Goal: Information Seeking & Learning: Learn about a topic

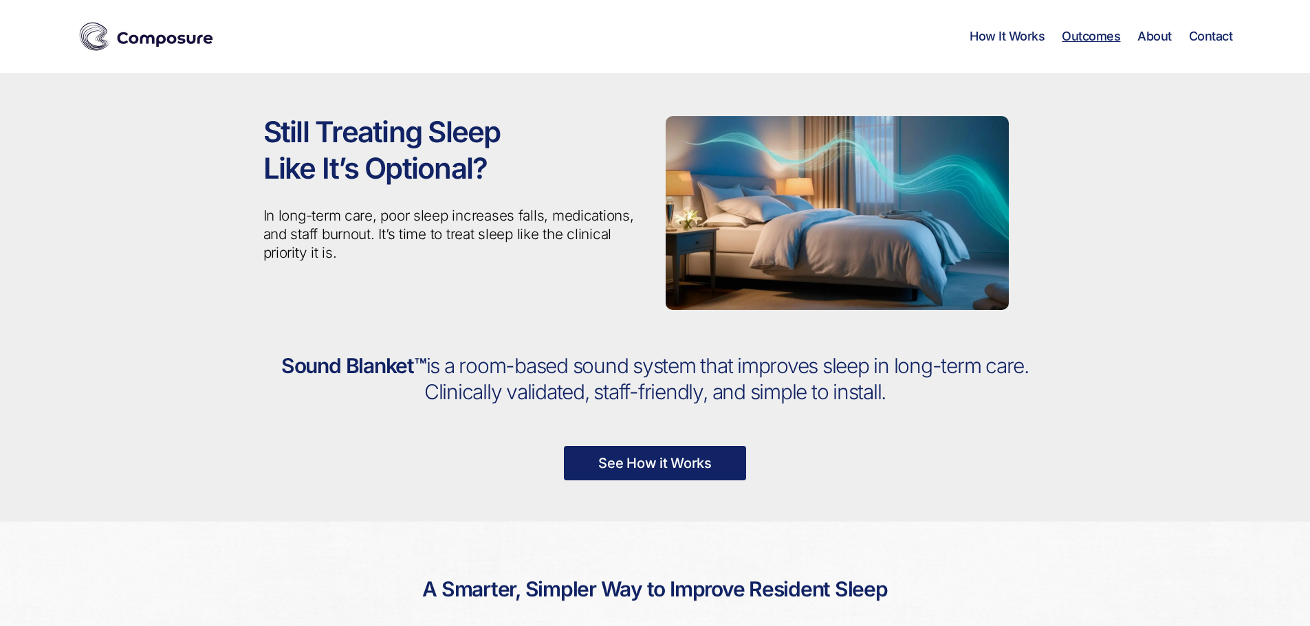
click at [1092, 38] on link "Outcomes" at bounding box center [1090, 36] width 58 height 15
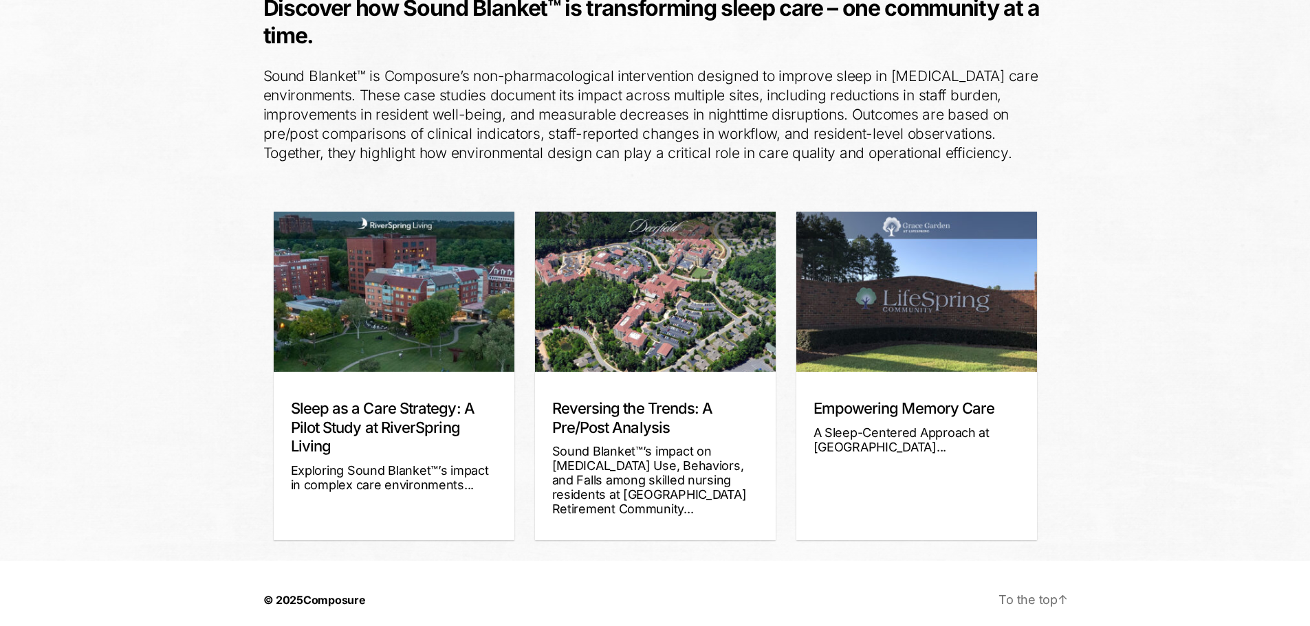
scroll to position [198, 0]
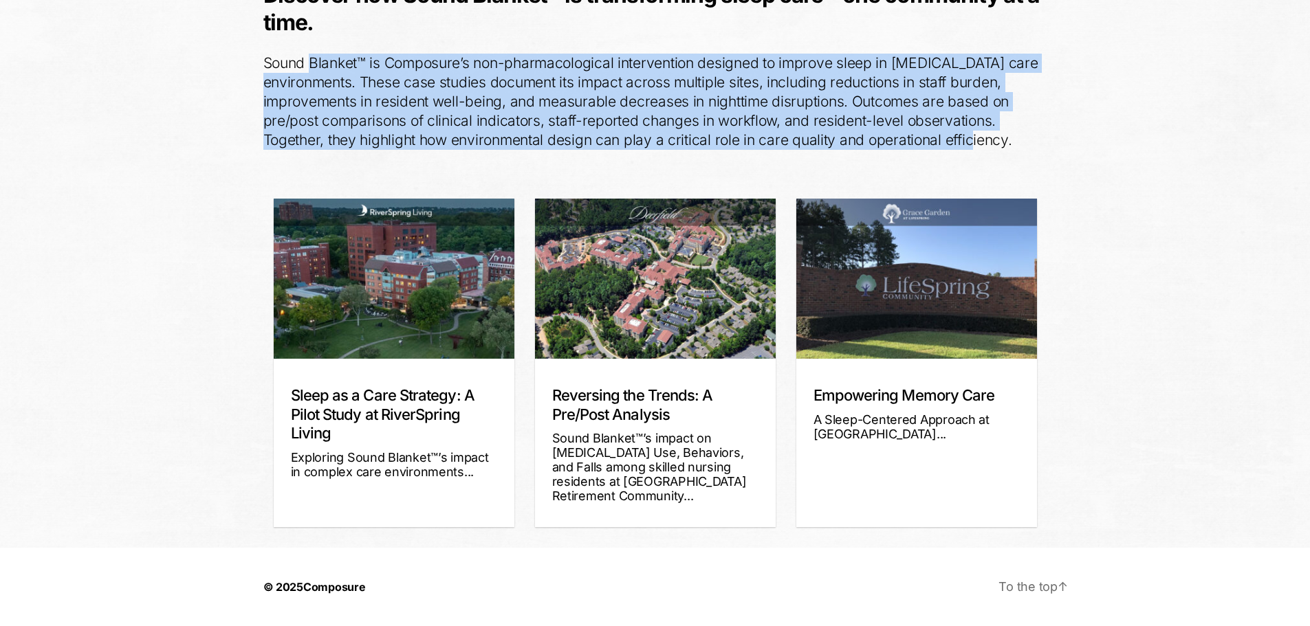
drag, startPoint x: 313, startPoint y: 64, endPoint x: 1013, endPoint y: 137, distance: 704.3
click at [1013, 137] on p "Sound Blanket™ is Composure’s non-pharmacological intervention designed to impr…" at bounding box center [655, 102] width 784 height 96
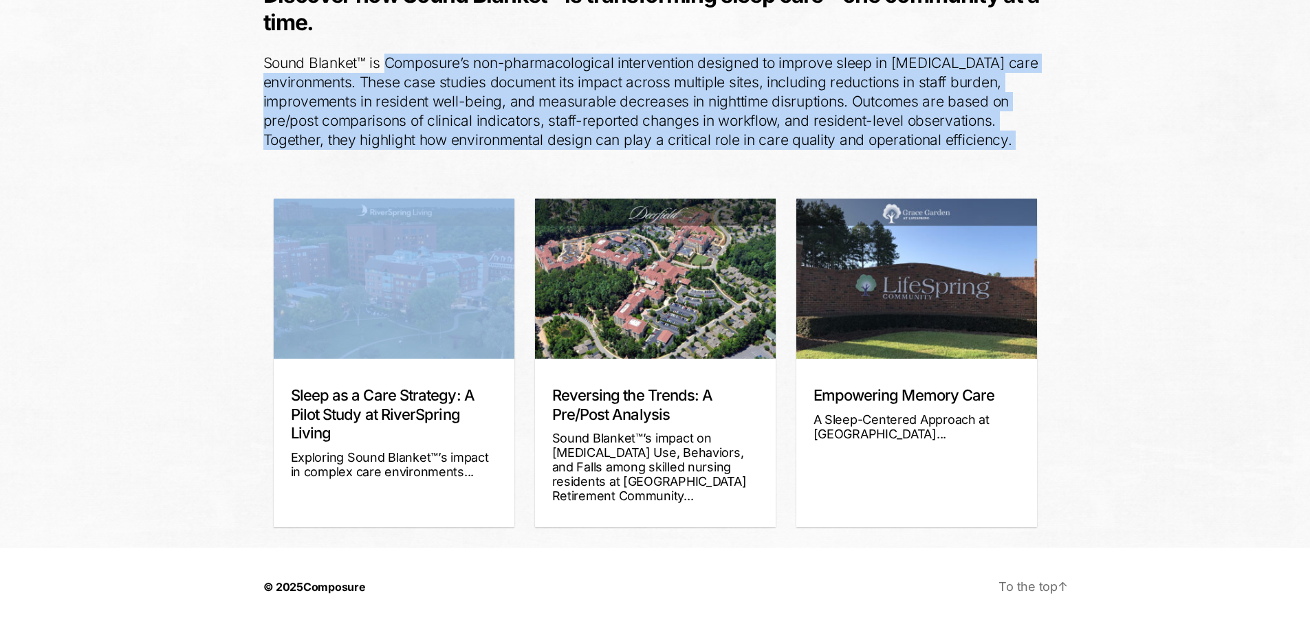
drag, startPoint x: 1013, startPoint y: 137, endPoint x: 438, endPoint y: 58, distance: 580.8
click at [438, 58] on p "Sound Blanket™ is Composure’s non-pharmacological intervention designed to impr…" at bounding box center [655, 102] width 784 height 96
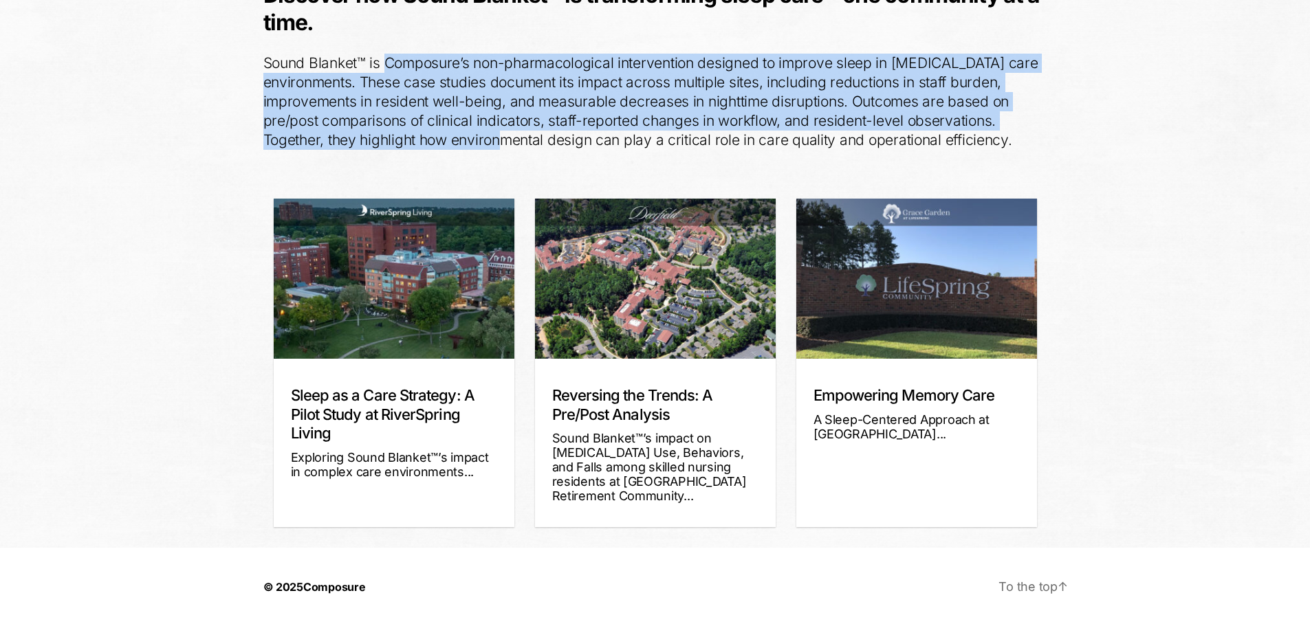
drag, startPoint x: 438, startPoint y: 58, endPoint x: 493, endPoint y: 140, distance: 99.2
click at [493, 140] on p "Sound Blanket™ is Composure’s non-pharmacological intervention designed to impr…" at bounding box center [655, 102] width 784 height 96
drag, startPoint x: 493, startPoint y: 140, endPoint x: 502, endPoint y: 70, distance: 70.7
click at [502, 70] on p "Sound Blanket™ is Composure’s non-pharmacological intervention designed to impr…" at bounding box center [655, 102] width 784 height 96
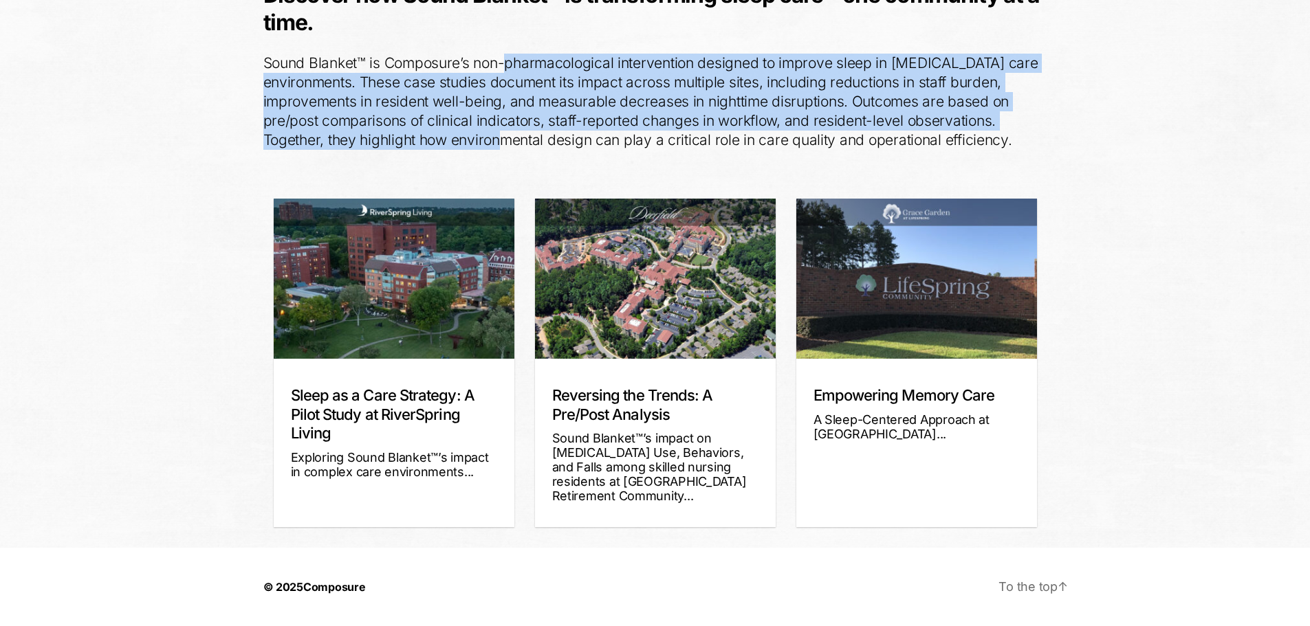
click at [502, 70] on p "Sound Blanket™ is Composure’s non-pharmacological intervention designed to impr…" at bounding box center [655, 102] width 784 height 96
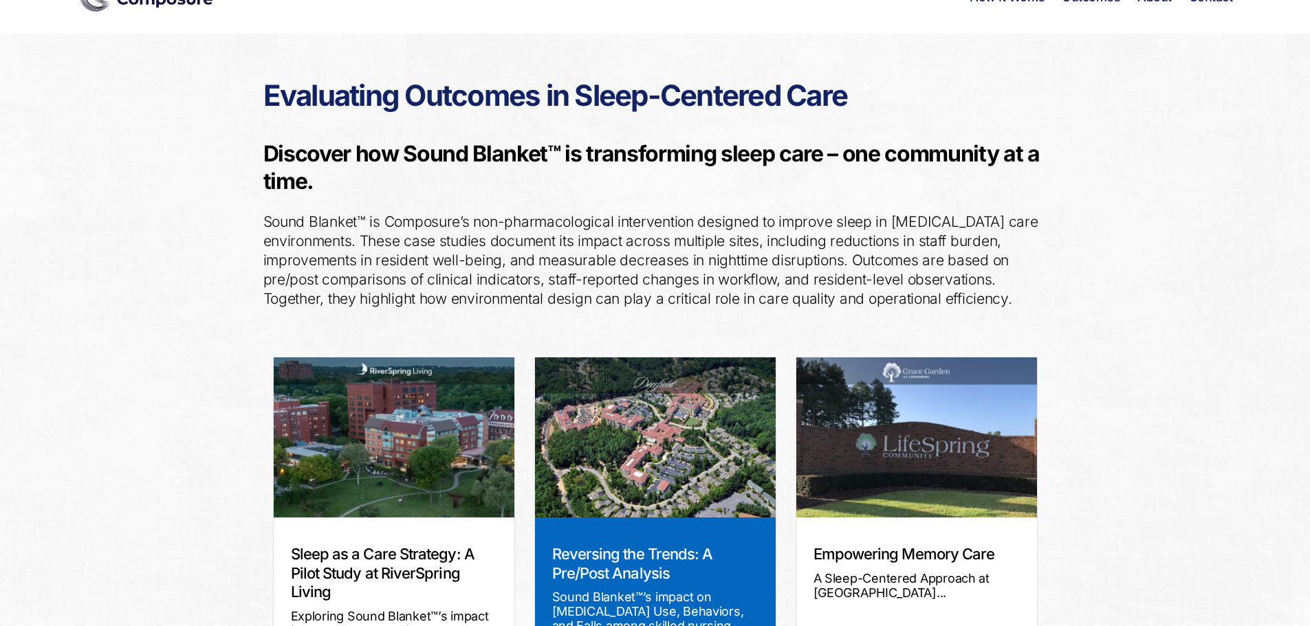
scroll to position [0, 0]
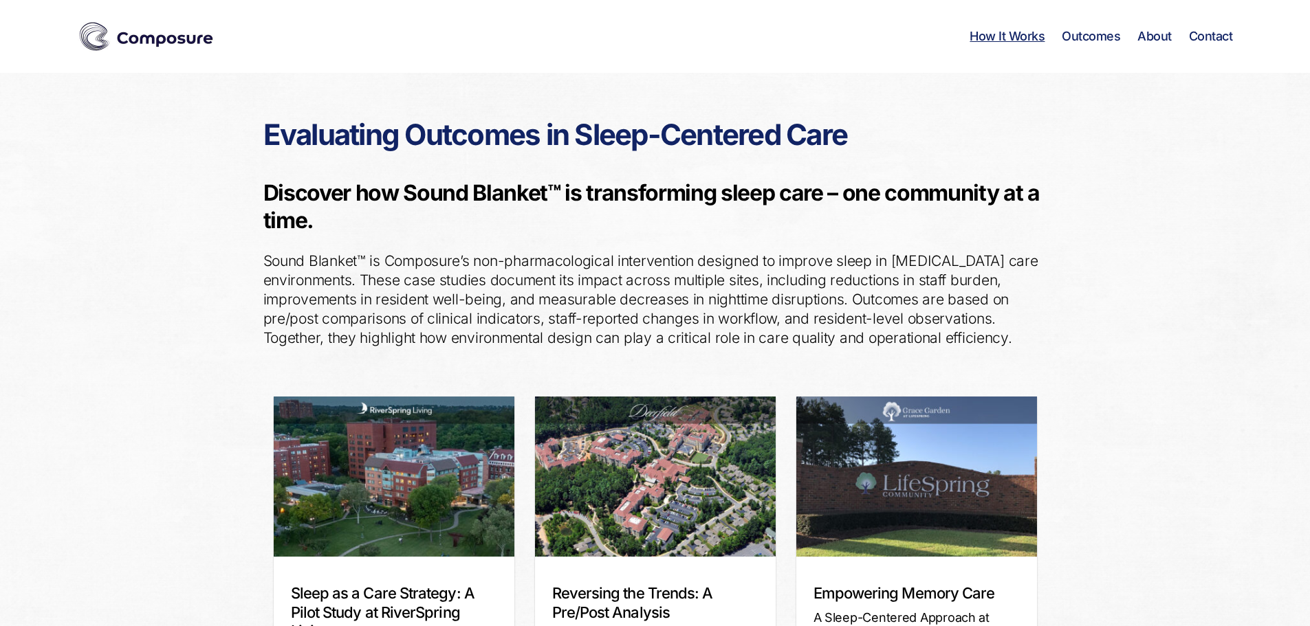
click at [983, 33] on link "How It Works" at bounding box center [1006, 36] width 75 height 15
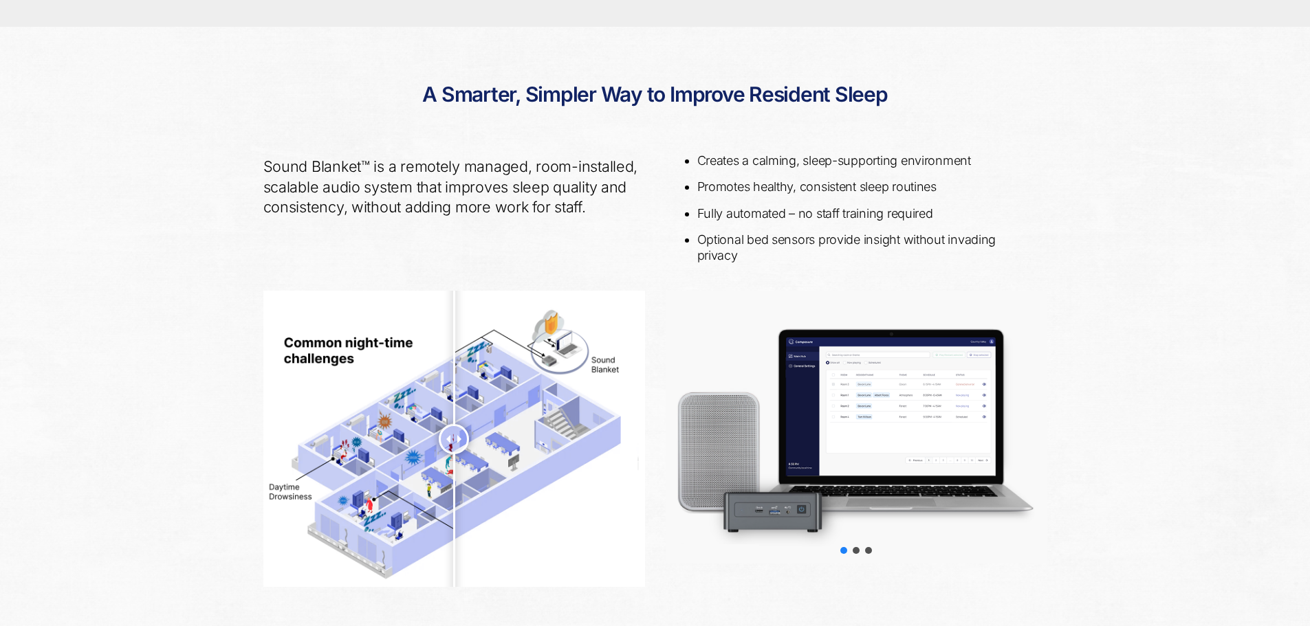
scroll to position [500, 0]
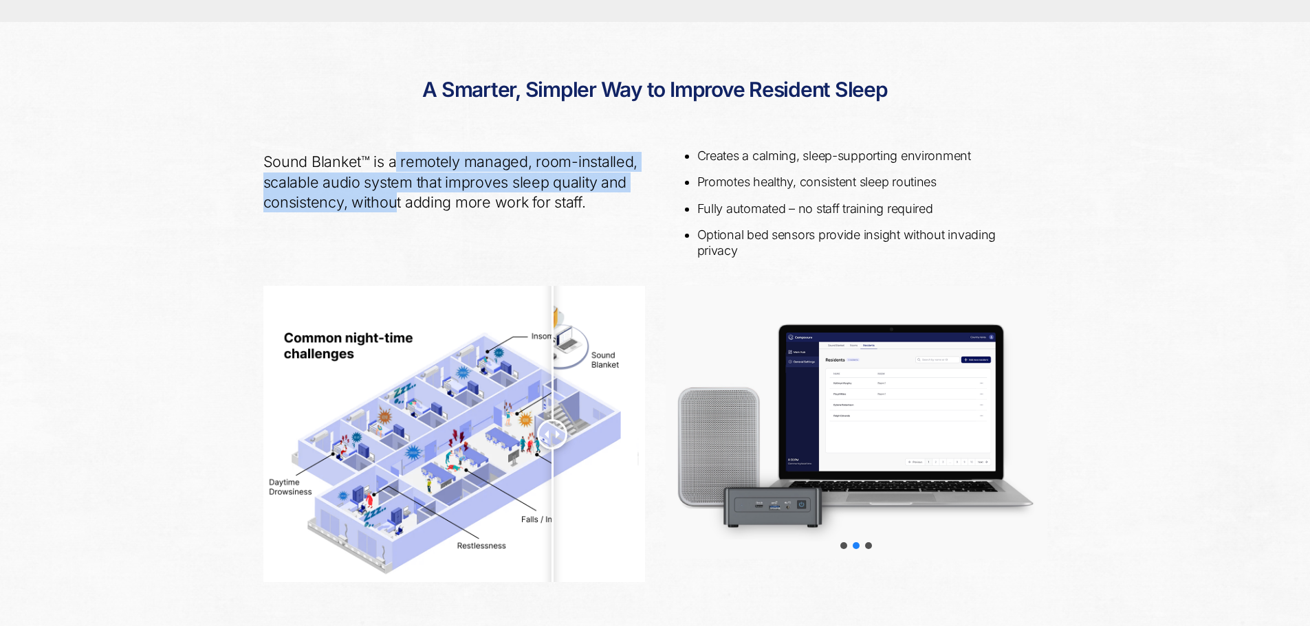
drag, startPoint x: 397, startPoint y: 161, endPoint x: 393, endPoint y: 206, distance: 45.6
click at [393, 206] on p "Sound Blanket™ is a remotely managed, room-installed, scalable audio system tha…" at bounding box center [454, 182] width 382 height 60
drag, startPoint x: 393, startPoint y: 206, endPoint x: 384, endPoint y: 150, distance: 57.0
click at [384, 150] on div "Sound Blanket™ is a remotely managed, room-installed, scalable audio system tha…" at bounding box center [454, 211] width 402 height 149
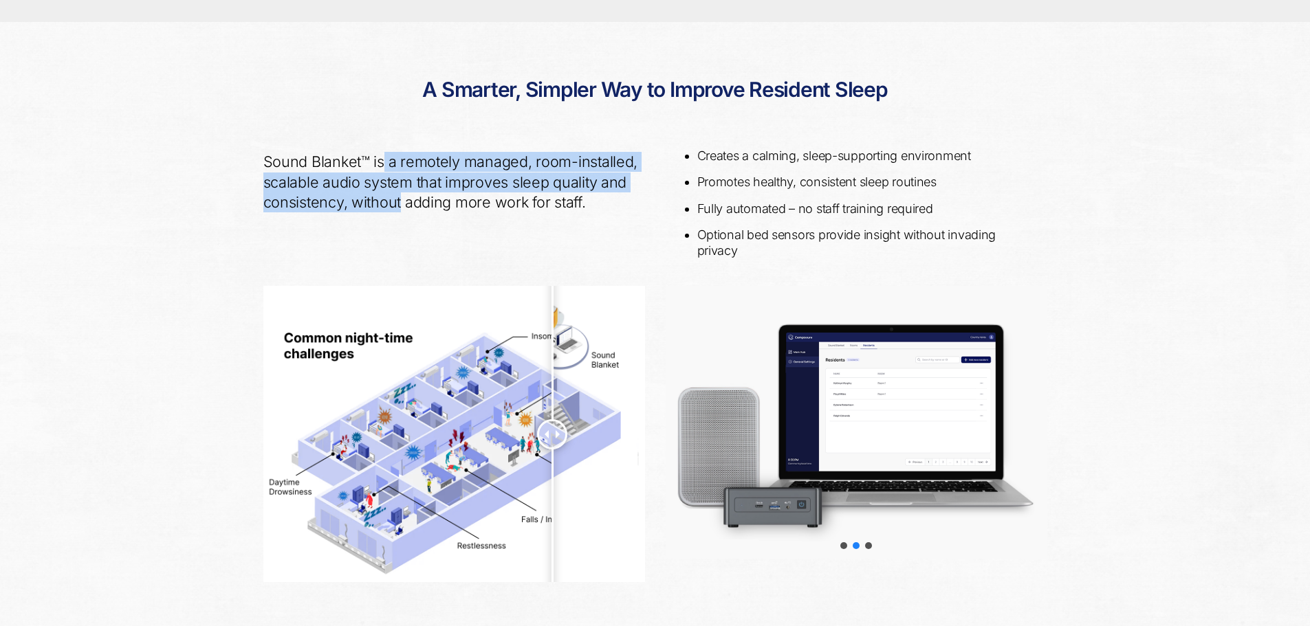
click at [384, 150] on div "Sound Blanket™ is a remotely managed, room-installed, scalable audio system tha…" at bounding box center [454, 211] width 402 height 149
drag, startPoint x: 384, startPoint y: 150, endPoint x: 471, endPoint y: 221, distance: 111.9
click at [471, 221] on div "Sound Blanket™ is a remotely managed, room-installed, scalable audio system tha…" at bounding box center [454, 211] width 402 height 149
click at [469, 212] on div "Sound Blanket™ is a remotely managed, room-installed, scalable audio system tha…" at bounding box center [454, 211] width 402 height 149
drag, startPoint x: 469, startPoint y: 212, endPoint x: 427, endPoint y: 158, distance: 68.6
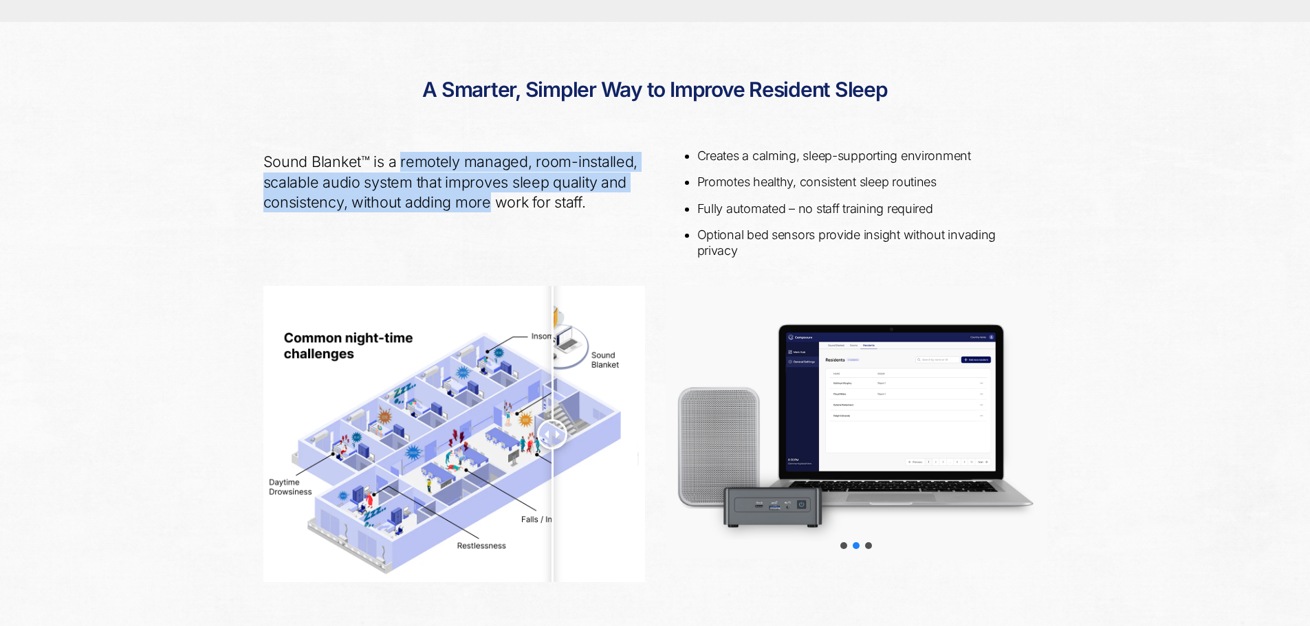
click at [427, 158] on div "Sound Blanket™ is a remotely managed, room-installed, scalable audio system tha…" at bounding box center [454, 211] width 402 height 149
click at [427, 158] on p "Sound Blanket™ is a remotely managed, room-installed, scalable audio system tha…" at bounding box center [454, 182] width 382 height 60
drag, startPoint x: 427, startPoint y: 158, endPoint x: 456, endPoint y: 200, distance: 50.9
click at [456, 200] on p "Sound Blanket™ is a remotely managed, room-installed, scalable audio system tha…" at bounding box center [454, 182] width 382 height 60
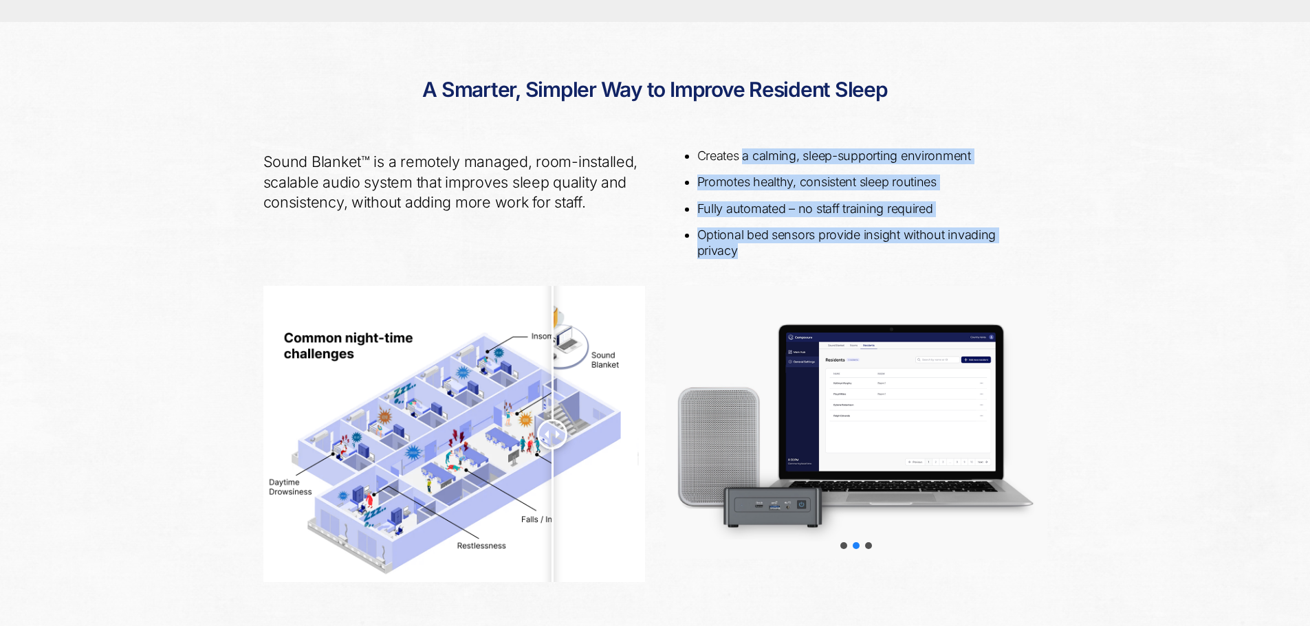
drag, startPoint x: 743, startPoint y: 148, endPoint x: 753, endPoint y: 255, distance: 107.7
click at [753, 255] on ul "Creates a calming, sleep-supporting environment Promotes healthy, consistent sl…" at bounding box center [866, 203] width 361 height 111
click at [753, 255] on li "Optional bed sensors provide insight without invading privacy" at bounding box center [866, 243] width 339 height 31
drag, startPoint x: 742, startPoint y: 241, endPoint x: 744, endPoint y: 159, distance: 81.1
click at [744, 159] on ul "Creates a calming, sleep-supporting environment Promotes healthy, consistent sl…" at bounding box center [866, 203] width 361 height 111
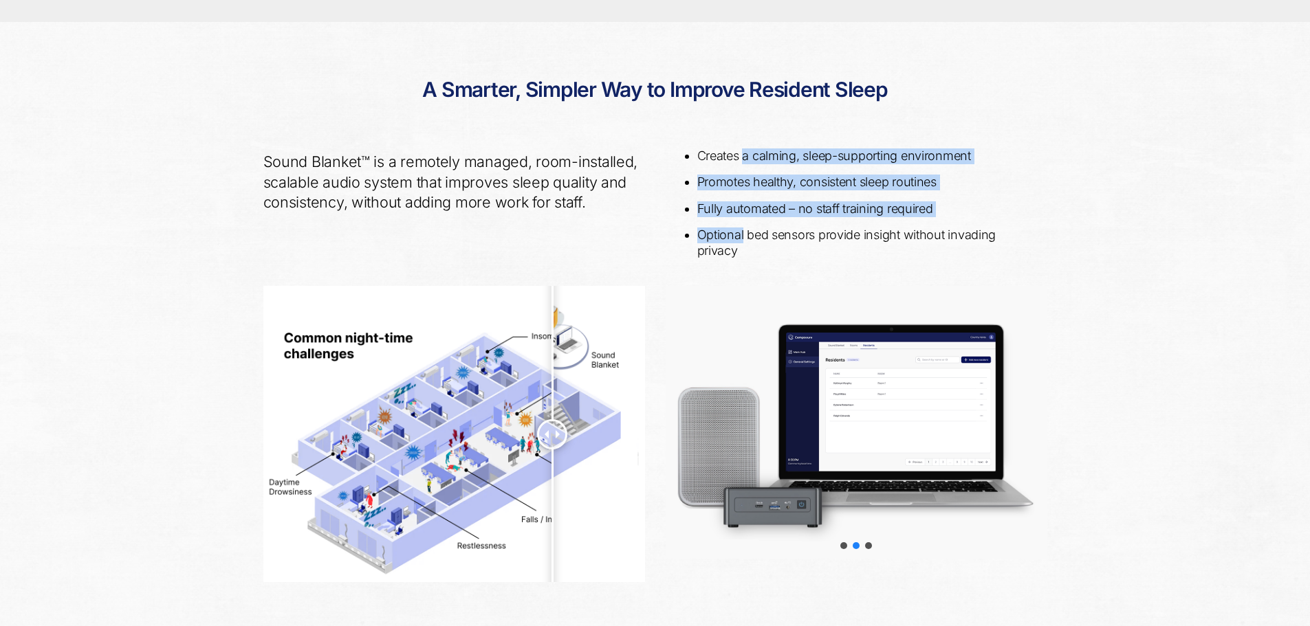
click at [744, 159] on li "Creates a calming, sleep-supporting environment" at bounding box center [866, 156] width 339 height 16
drag, startPoint x: 745, startPoint y: 159, endPoint x: 749, endPoint y: 261, distance: 101.9
click at [749, 261] on div "Creates a calming, sleep-supporting environment Promotes healthy, consistent sl…" at bounding box center [856, 211] width 402 height 149
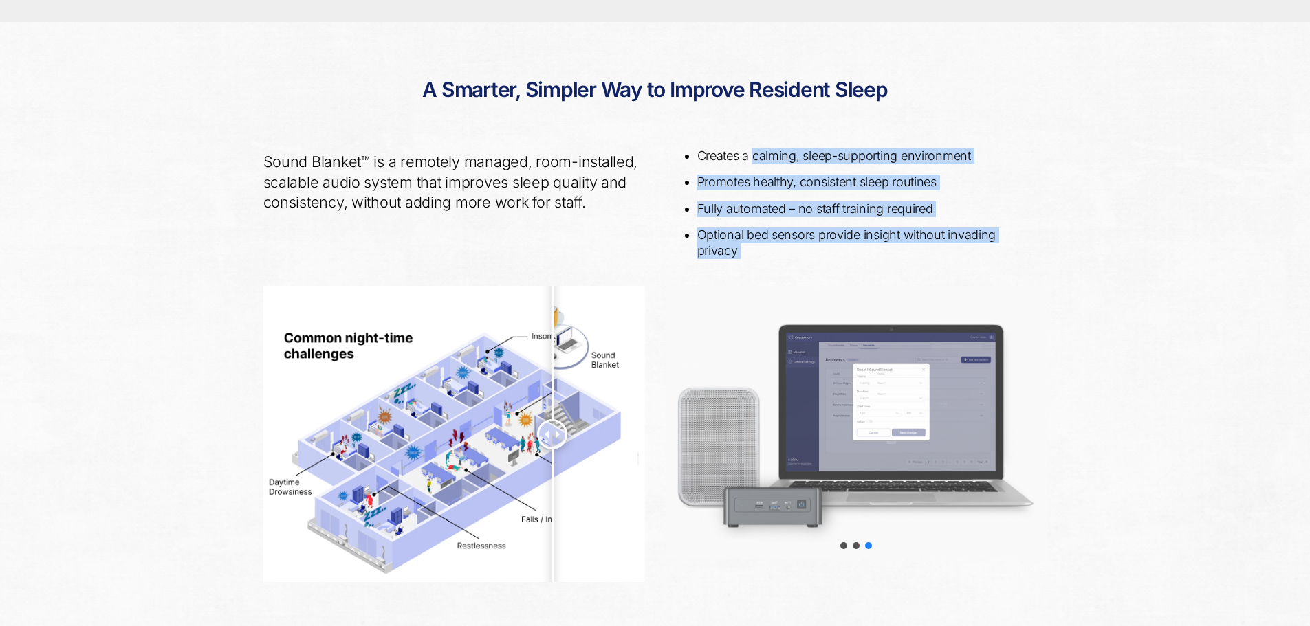
drag, startPoint x: 749, startPoint y: 261, endPoint x: 768, endPoint y: 157, distance: 104.8
click at [768, 157] on div "Creates a calming, sleep-supporting environment Promotes healthy, consistent sl…" at bounding box center [856, 211] width 402 height 149
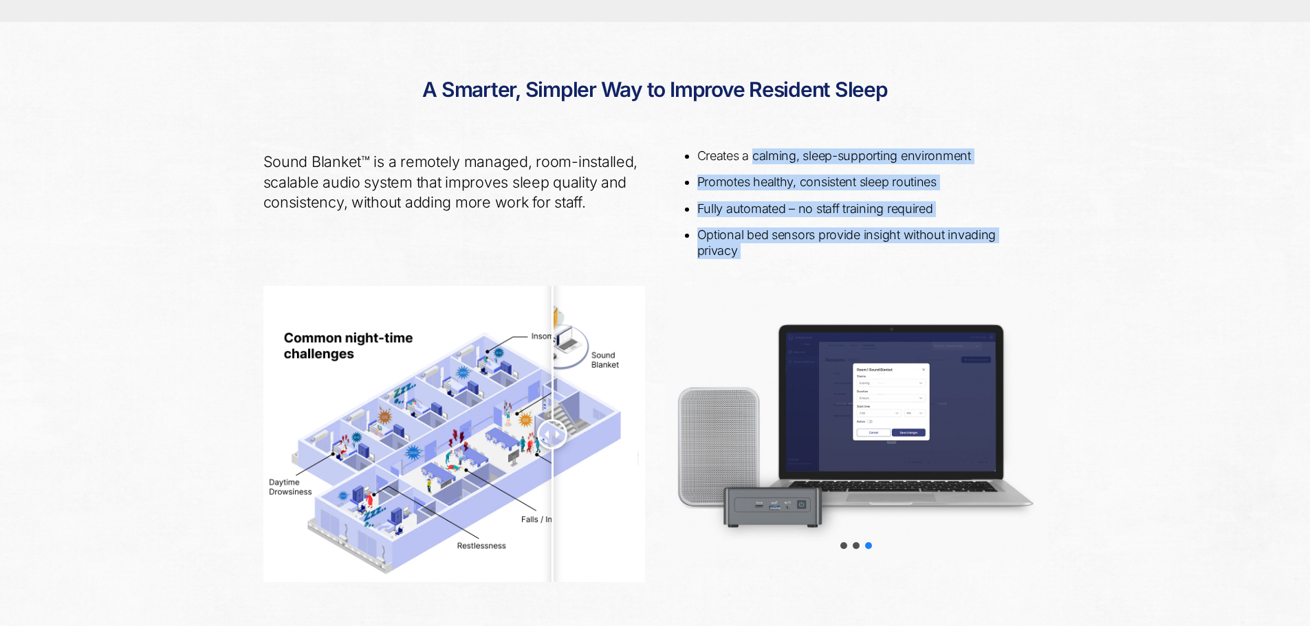
click at [768, 157] on li "Creates a calming, sleep-supporting environment" at bounding box center [866, 156] width 339 height 16
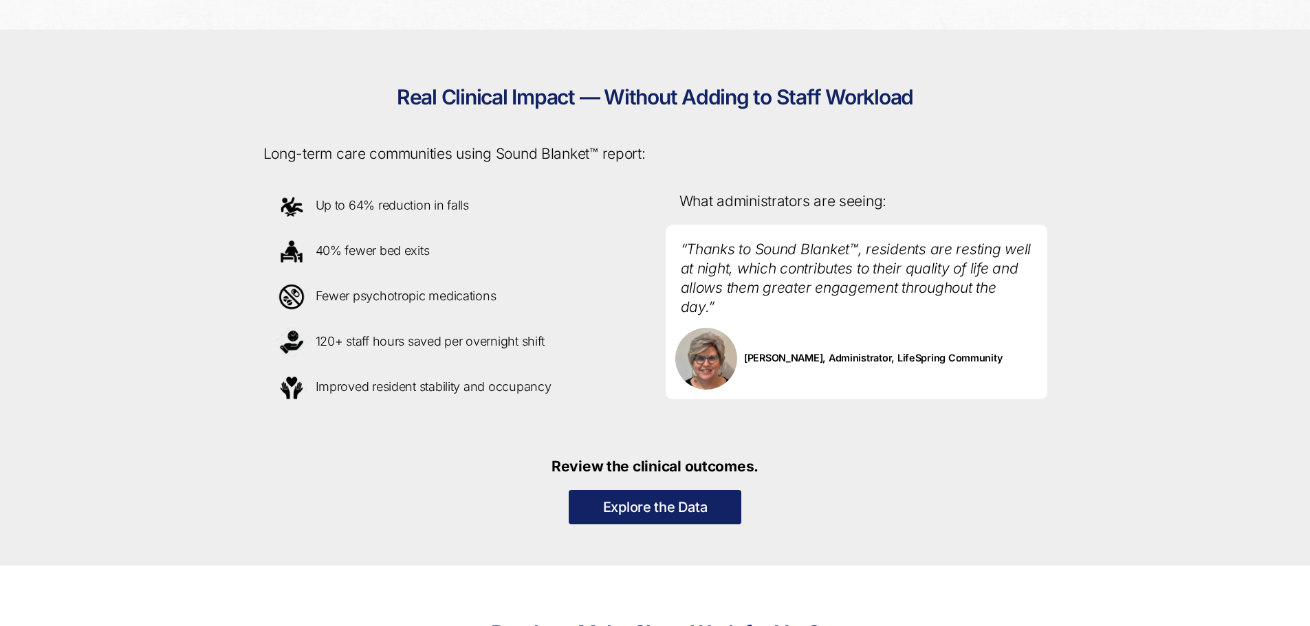
scroll to position [1187, 0]
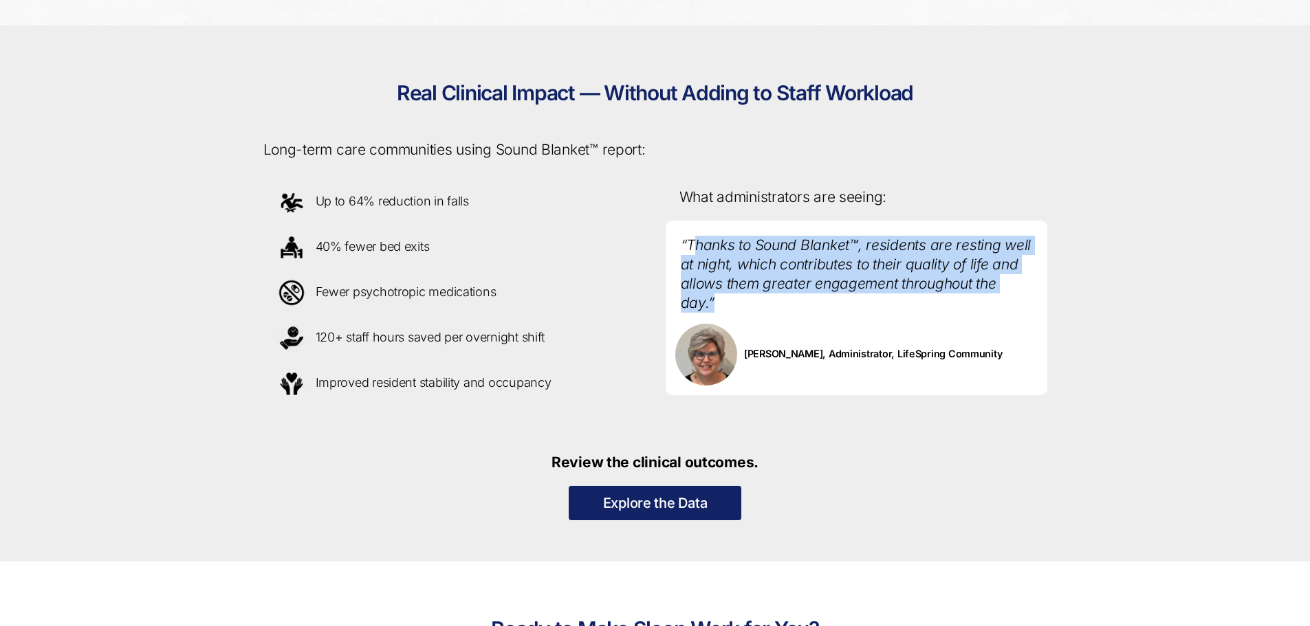
drag, startPoint x: 749, startPoint y: 310, endPoint x: 692, endPoint y: 236, distance: 93.1
click at [692, 236] on p "“Thanks to Sound Blanket™, residents are resting well at night, which contribut…" at bounding box center [856, 267] width 382 height 93
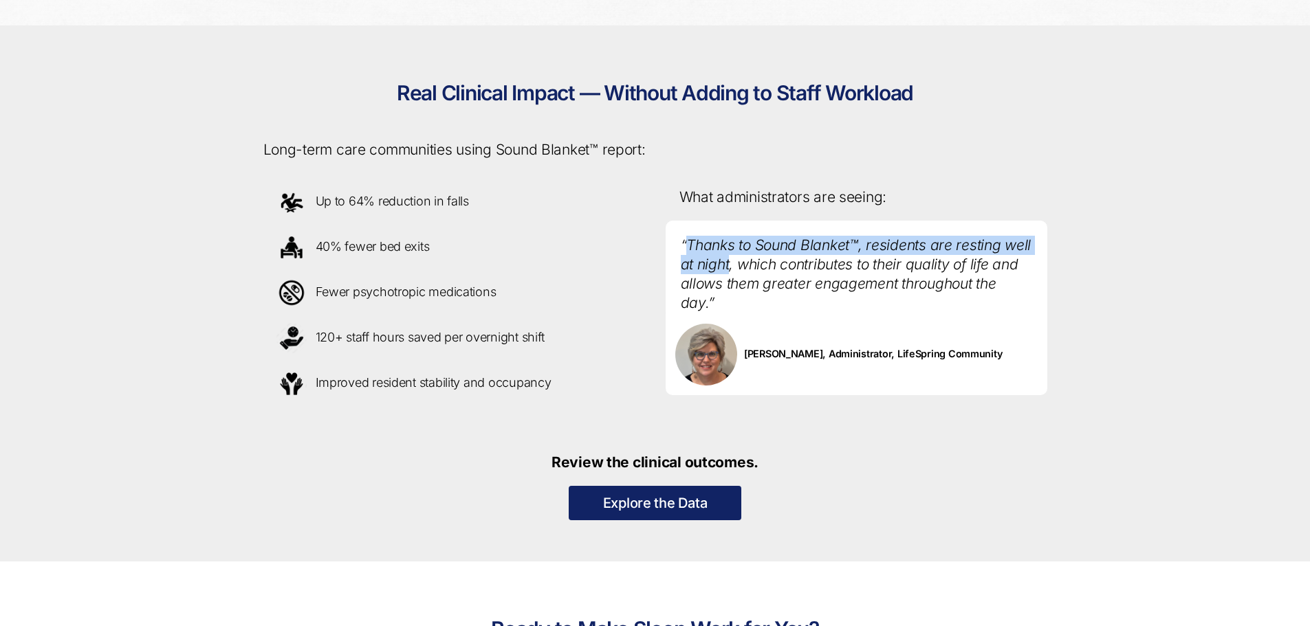
drag, startPoint x: 692, startPoint y: 236, endPoint x: 707, endPoint y: 268, distance: 34.8
click at [707, 268] on p "“Thanks to Sound Blanket™, residents are resting well at night, which contribut…" at bounding box center [856, 267] width 382 height 93
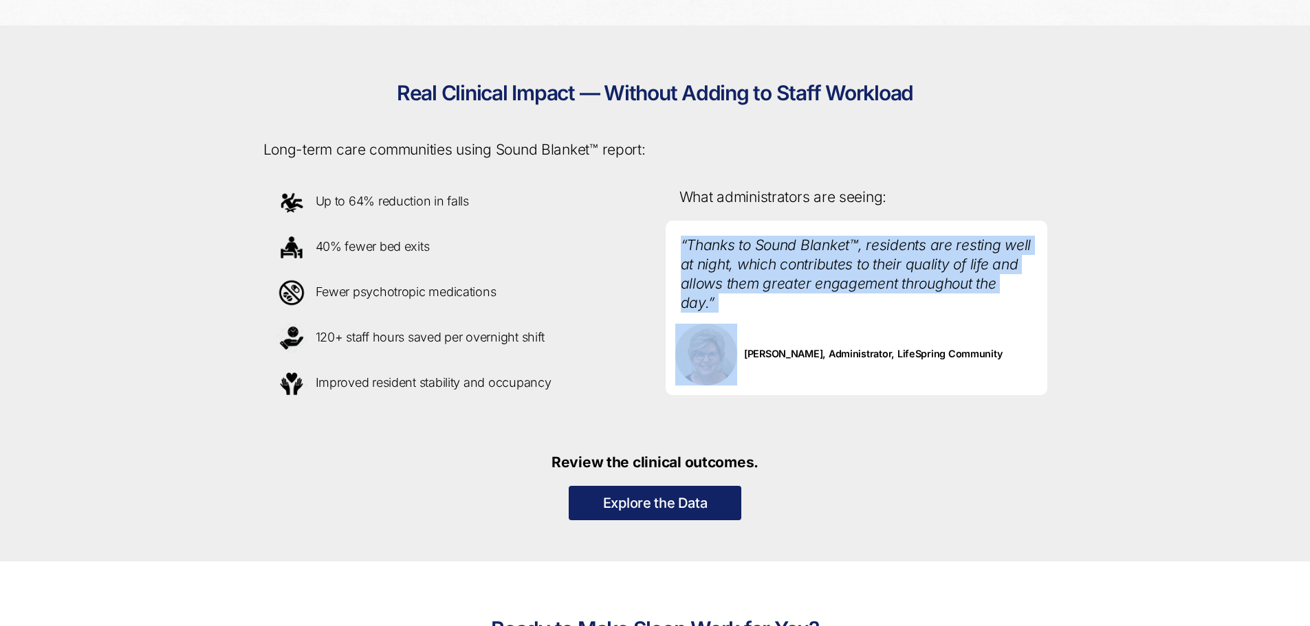
click at [707, 268] on p "“Thanks to Sound Blanket™, residents are resting well at night, which contribut…" at bounding box center [856, 267] width 382 height 93
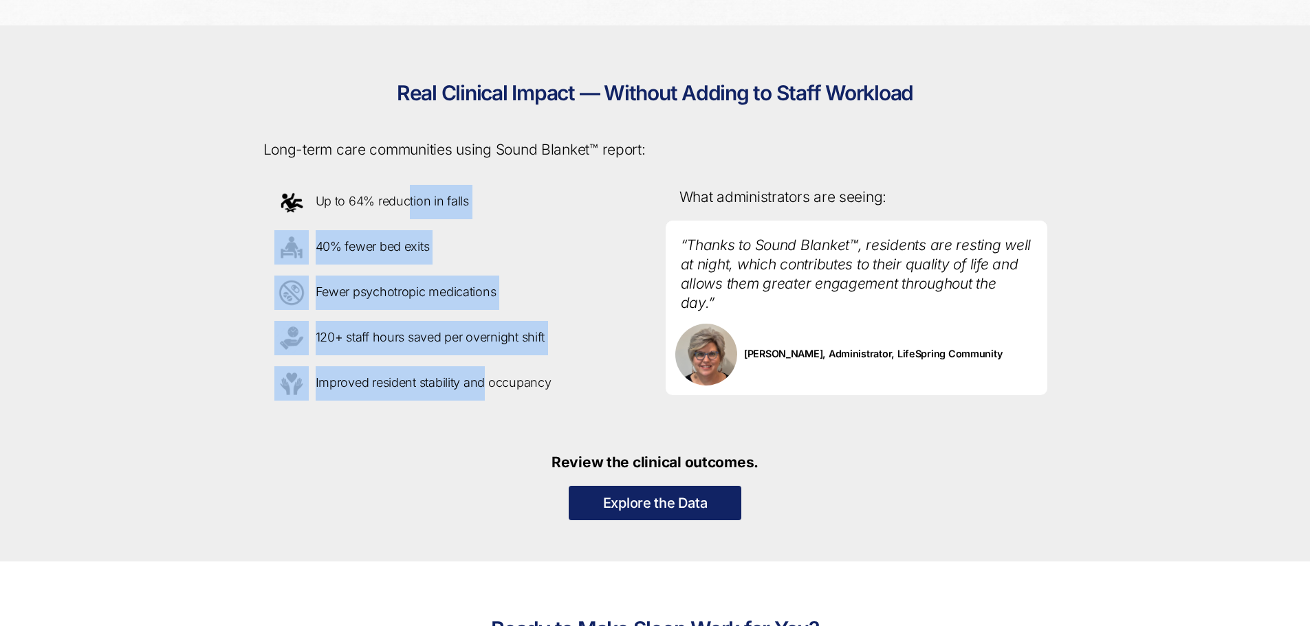
drag, startPoint x: 407, startPoint y: 206, endPoint x: 480, endPoint y: 382, distance: 190.5
click at [480, 382] on div "Up to 64% reduction in falls 40% fewer bed exits Fewer psychotropic medications…" at bounding box center [454, 293] width 402 height 238
click at [480, 382] on p "Improved resident stability and occupancy" at bounding box center [454, 383] width 360 height 34
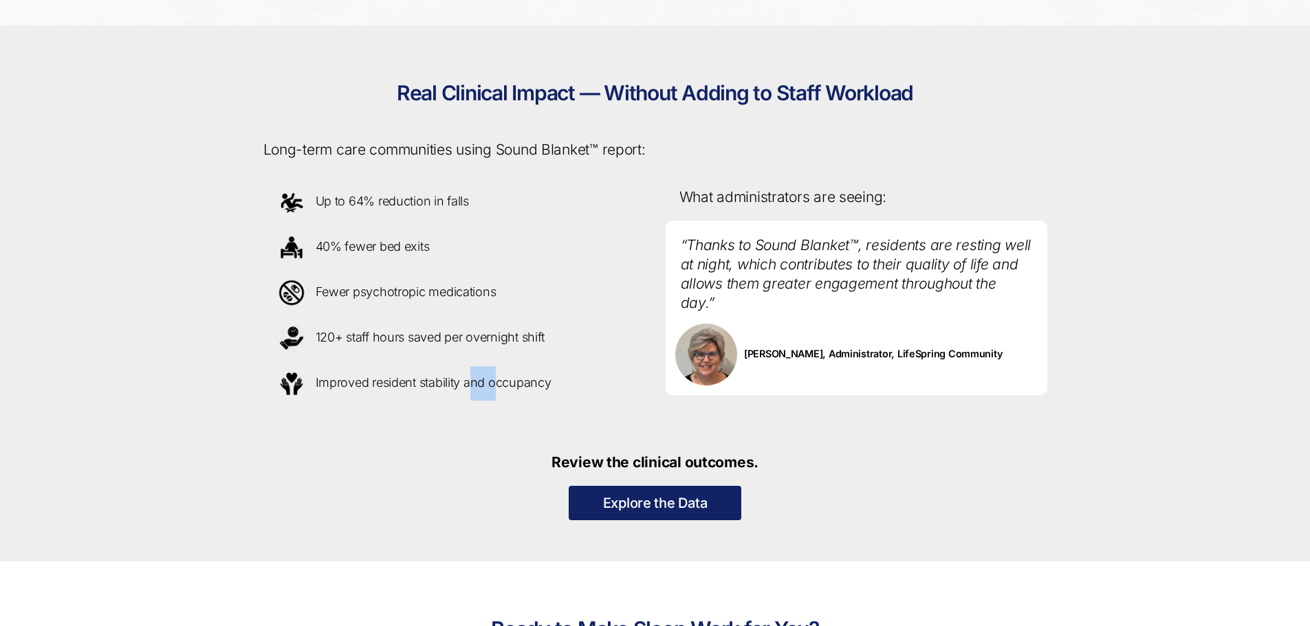
click at [480, 382] on p "Improved resident stability and occupancy" at bounding box center [454, 383] width 360 height 34
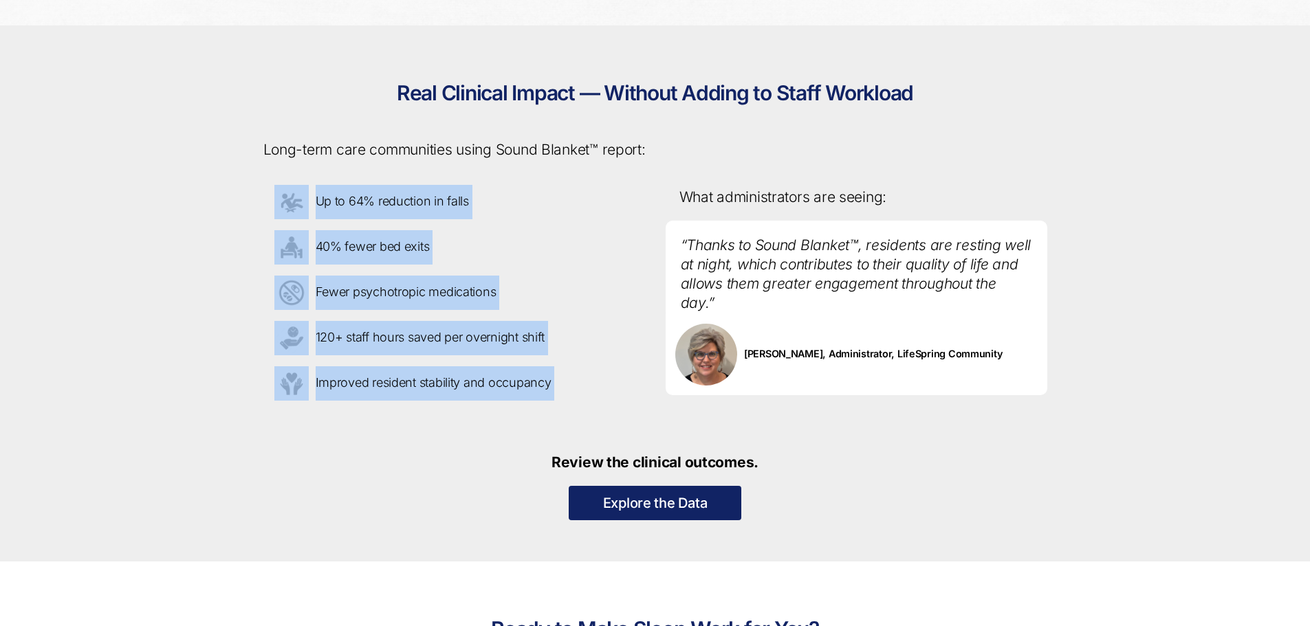
drag, startPoint x: 480, startPoint y: 382, endPoint x: 370, endPoint y: 190, distance: 220.5
click at [370, 190] on div "Up to 64% reduction in falls 40% fewer bed exits Fewer psychotropic medications…" at bounding box center [454, 293] width 402 height 238
click at [370, 190] on p "Up to 64% reduction in falls" at bounding box center [454, 202] width 360 height 34
drag, startPoint x: 370, startPoint y: 190, endPoint x: 463, endPoint y: 375, distance: 206.9
click at [463, 375] on div "Up to 64% reduction in falls 40% fewer bed exits Fewer psychotropic medications…" at bounding box center [454, 293] width 402 height 238
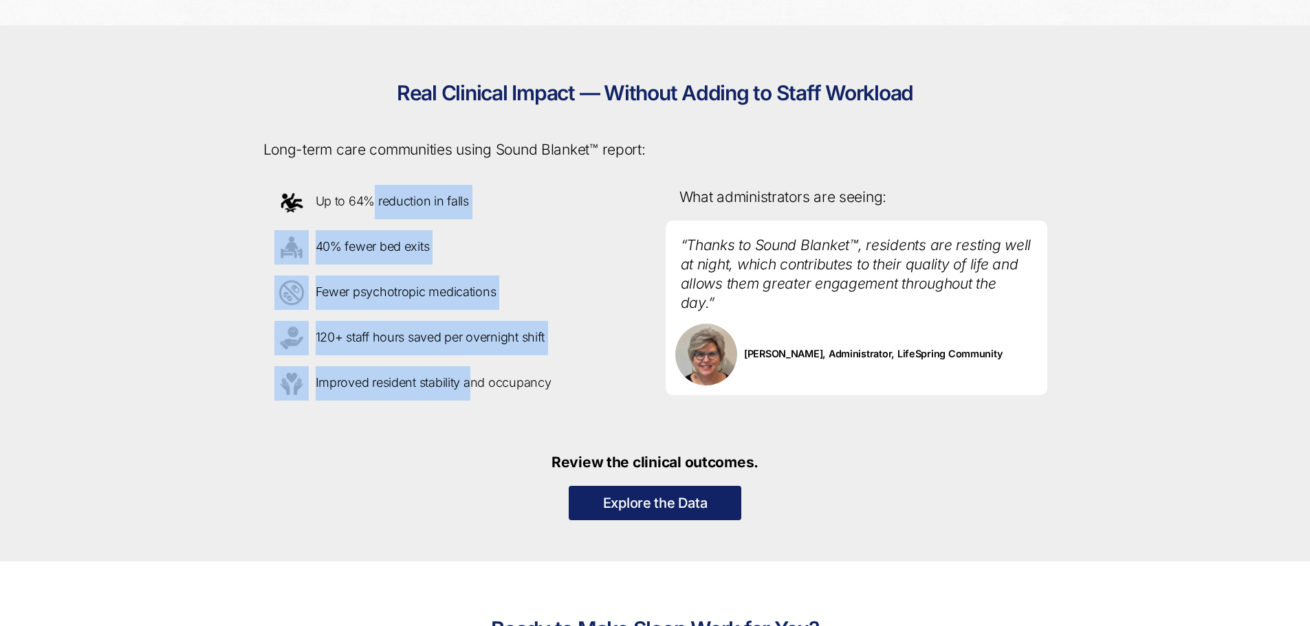
click at [463, 376] on p "Improved resident stability and occupancy" at bounding box center [454, 383] width 360 height 34
drag, startPoint x: 463, startPoint y: 376, endPoint x: 365, endPoint y: 189, distance: 210.9
click at [365, 189] on div "Up to 64% reduction in falls 40% fewer bed exits Fewer psychotropic medications…" at bounding box center [454, 293] width 402 height 238
click at [365, 189] on p "Up to 64% reduction in falls" at bounding box center [454, 202] width 360 height 34
drag, startPoint x: 365, startPoint y: 189, endPoint x: 503, endPoint y: 390, distance: 243.3
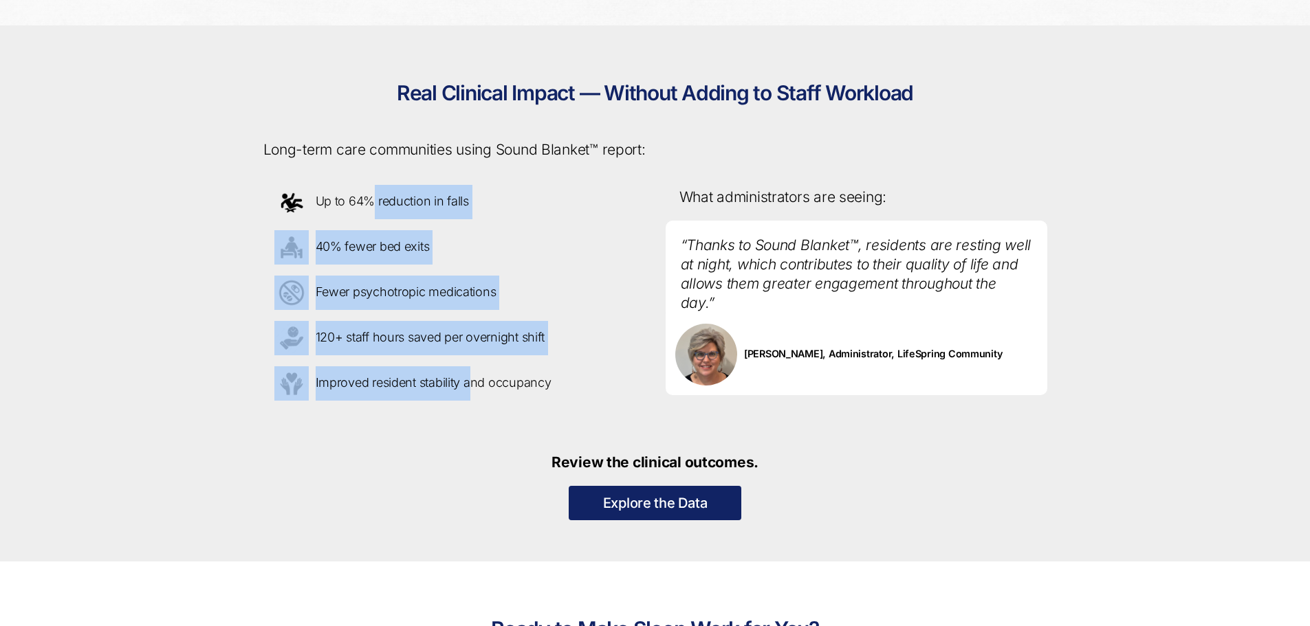
click at [502, 388] on div "Up to 64% reduction in falls 40% fewer bed exits Fewer psychotropic medications…" at bounding box center [454, 293] width 402 height 238
click at [503, 390] on p "Improved resident stability and occupancy" at bounding box center [454, 383] width 360 height 34
drag, startPoint x: 503, startPoint y: 390, endPoint x: 388, endPoint y: 201, distance: 221.2
click at [388, 201] on div "Up to 64% reduction in falls 40% fewer bed exits Fewer psychotropic medications…" at bounding box center [454, 293] width 402 height 238
click at [388, 201] on p "Up to 64% reduction in falls" at bounding box center [454, 202] width 360 height 34
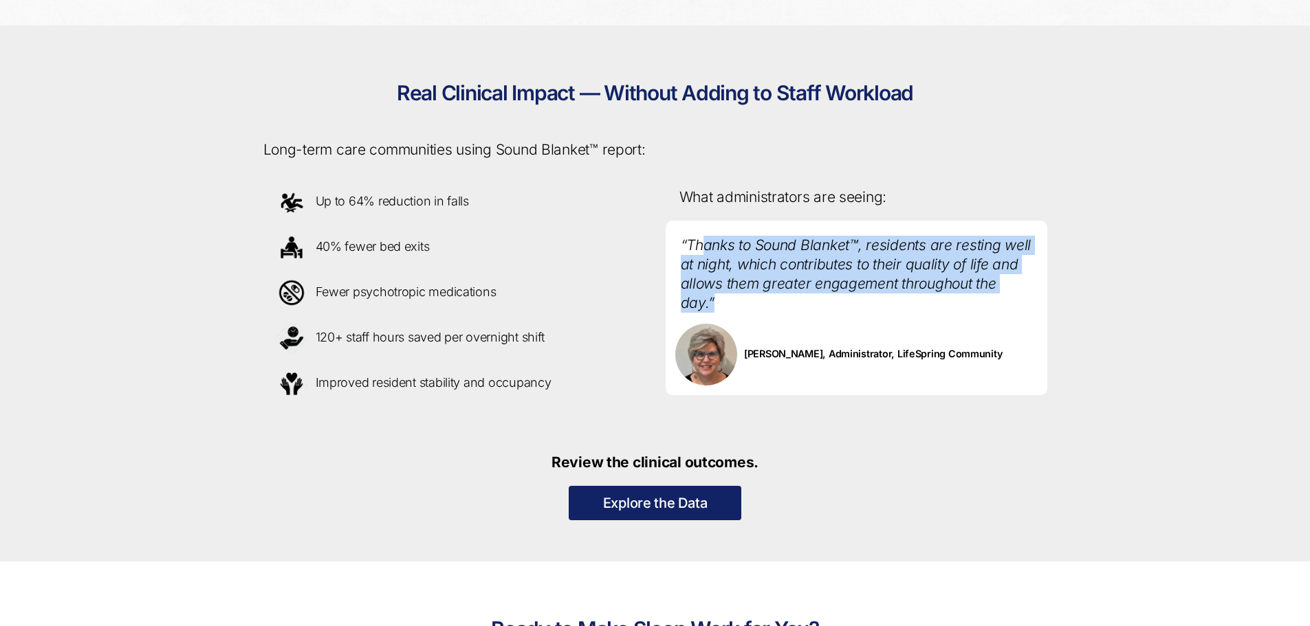
drag, startPoint x: 703, startPoint y: 240, endPoint x: 764, endPoint y: 298, distance: 84.1
click at [764, 298] on p "“Thanks to Sound Blanket™, residents are resting well at night, which contribut…" at bounding box center [856, 267] width 382 height 93
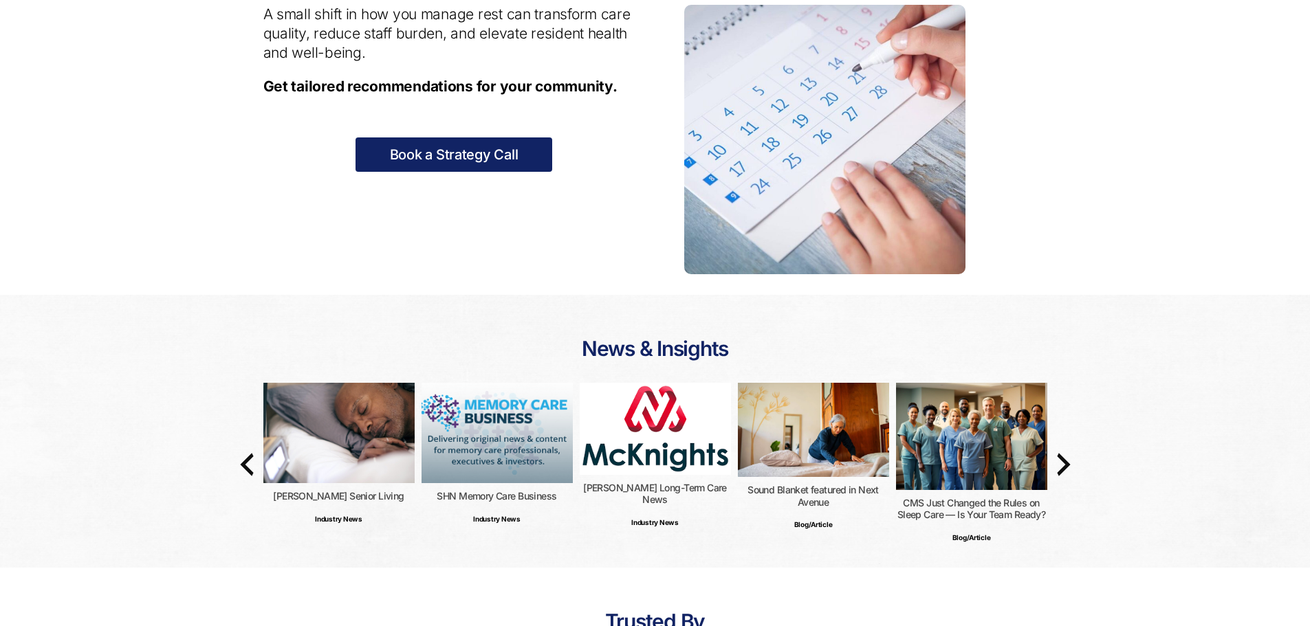
scroll to position [2012, 0]
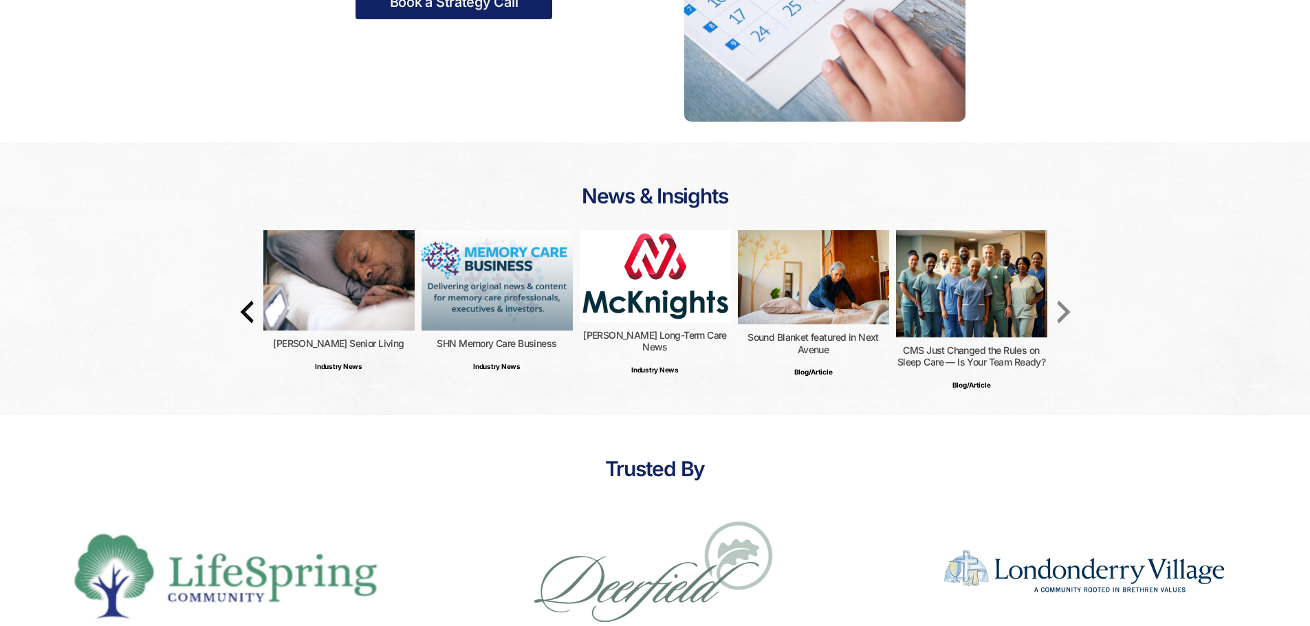
click at [1066, 311] on icon "button" at bounding box center [1063, 311] width 13 height 23
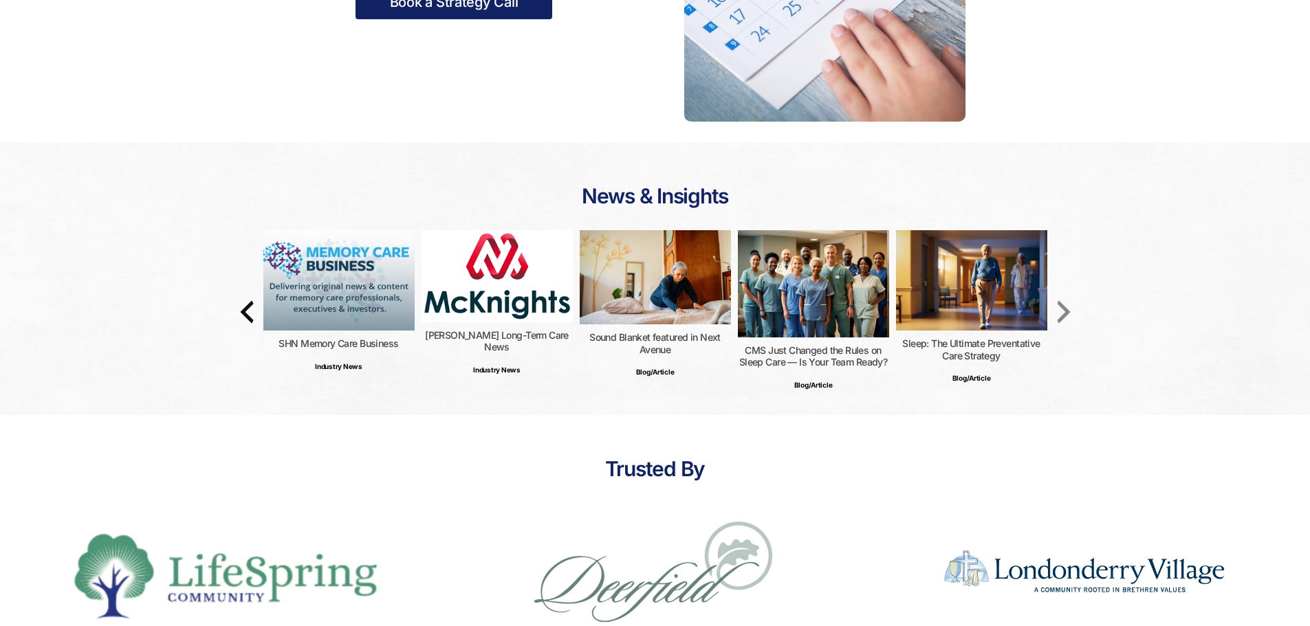
click at [1066, 311] on icon "button" at bounding box center [1063, 311] width 13 height 23
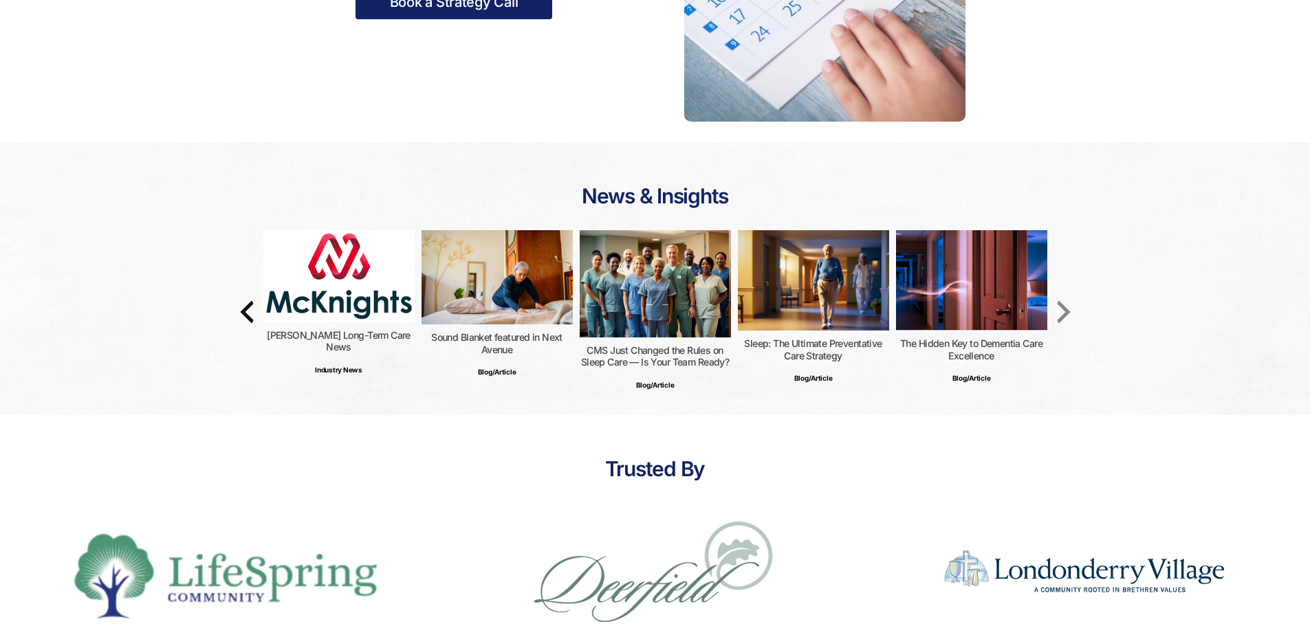
click at [1066, 311] on icon "button" at bounding box center [1063, 311] width 13 height 23
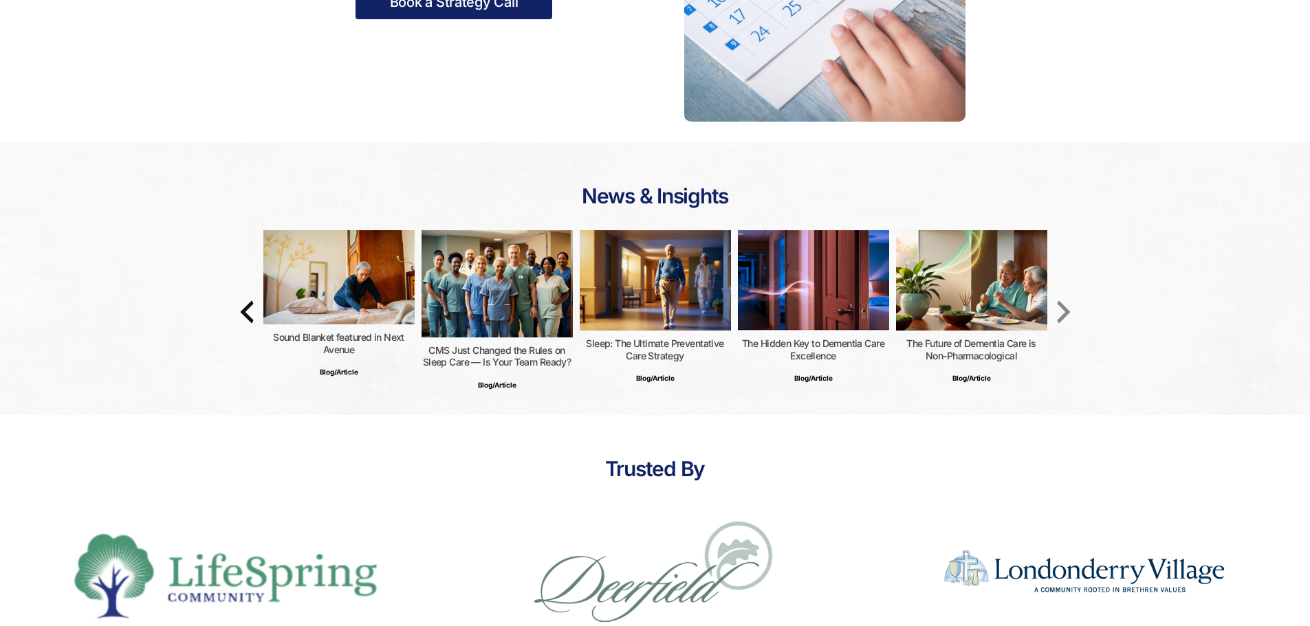
click at [1066, 311] on icon "button" at bounding box center [1063, 311] width 13 height 23
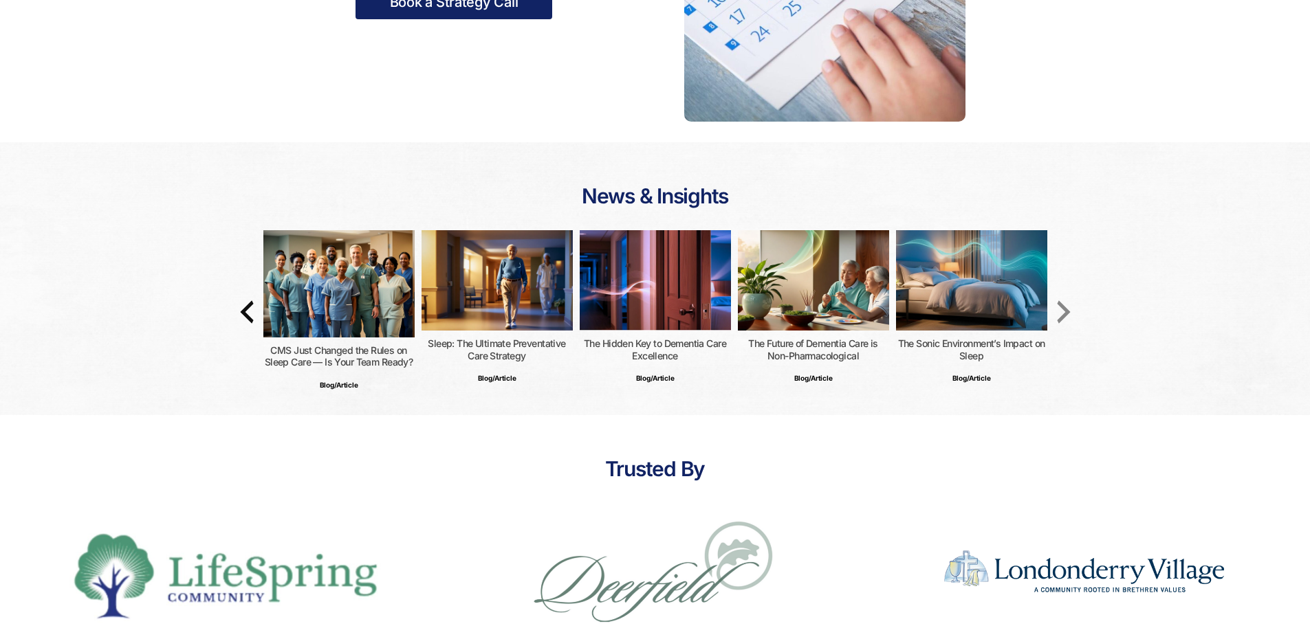
click at [1066, 311] on icon "button" at bounding box center [1063, 311] width 13 height 23
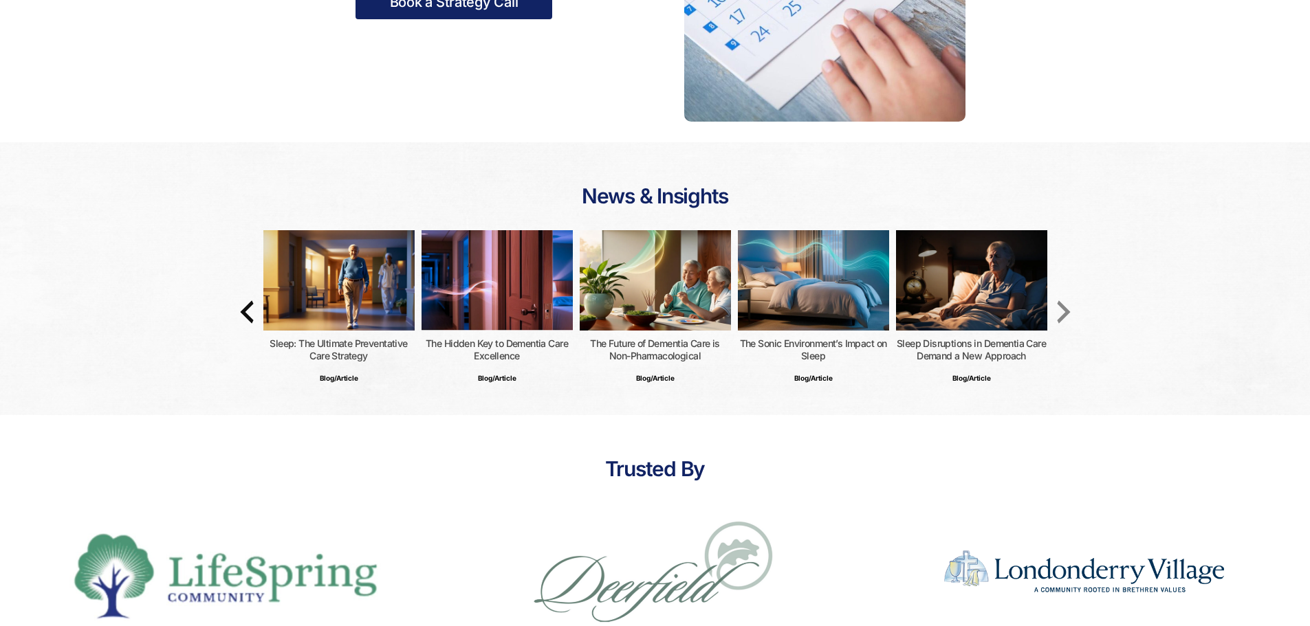
click at [1066, 311] on icon "button" at bounding box center [1063, 311] width 13 height 23
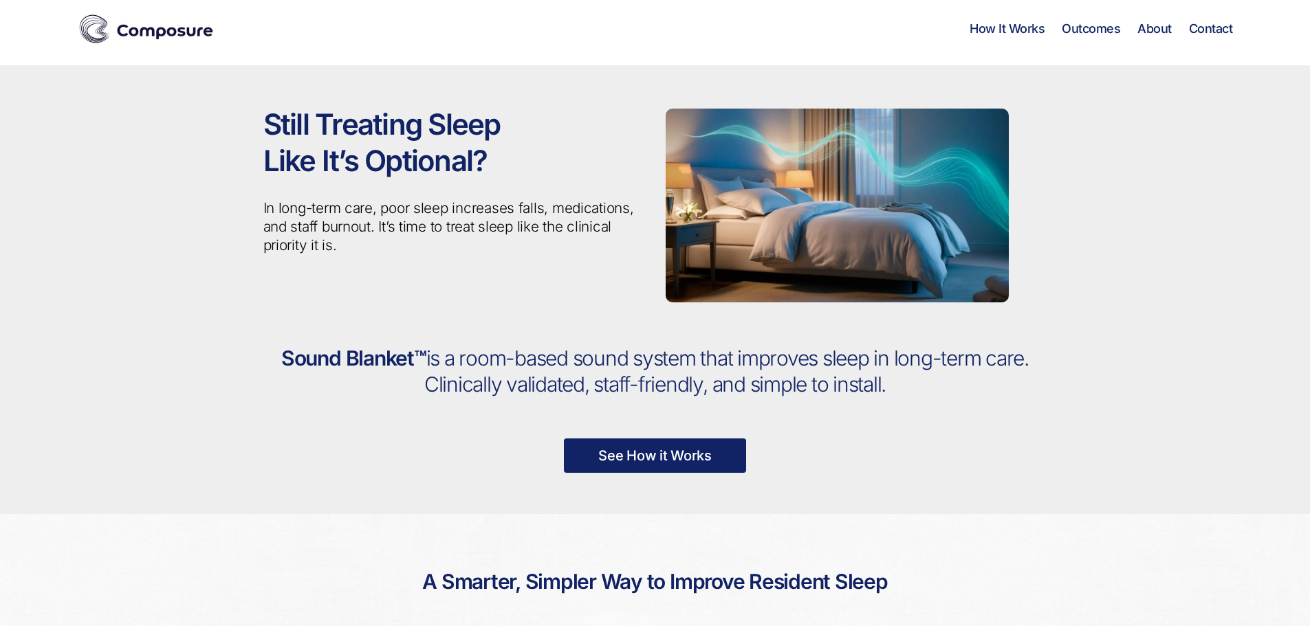
scroll to position [0, 0]
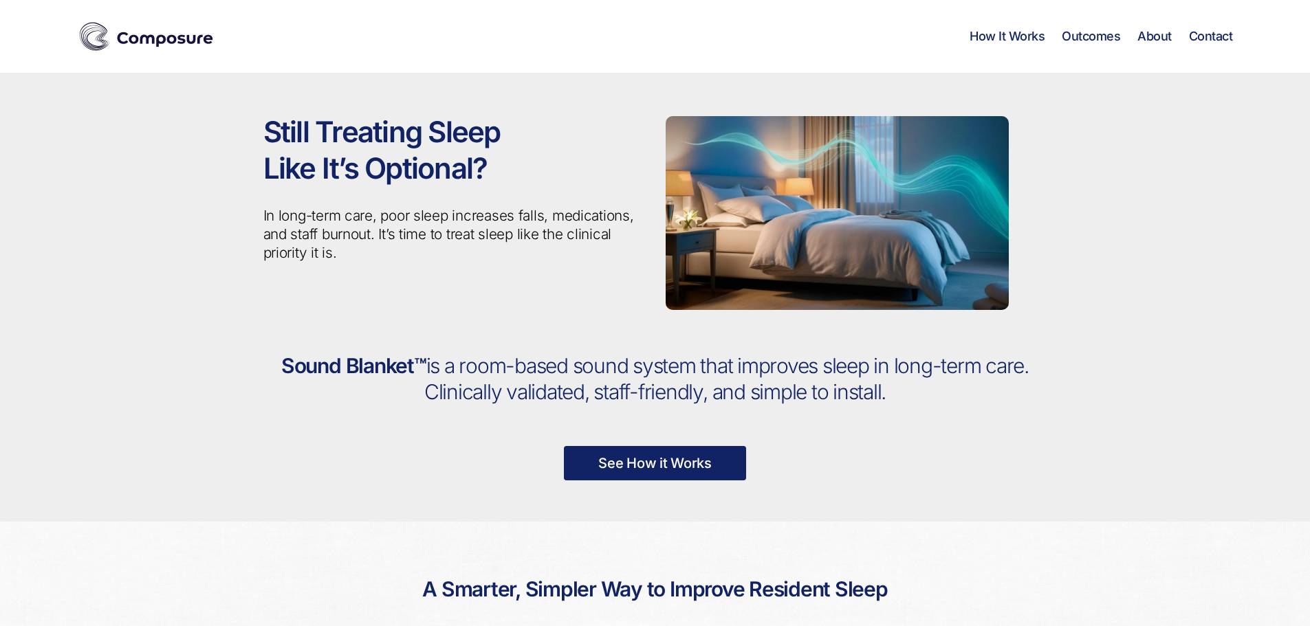
click at [147, 34] on img at bounding box center [146, 36] width 137 height 34
click at [160, 41] on img at bounding box center [146, 36] width 137 height 34
click at [1009, 39] on link "How It Works" at bounding box center [1006, 36] width 75 height 15
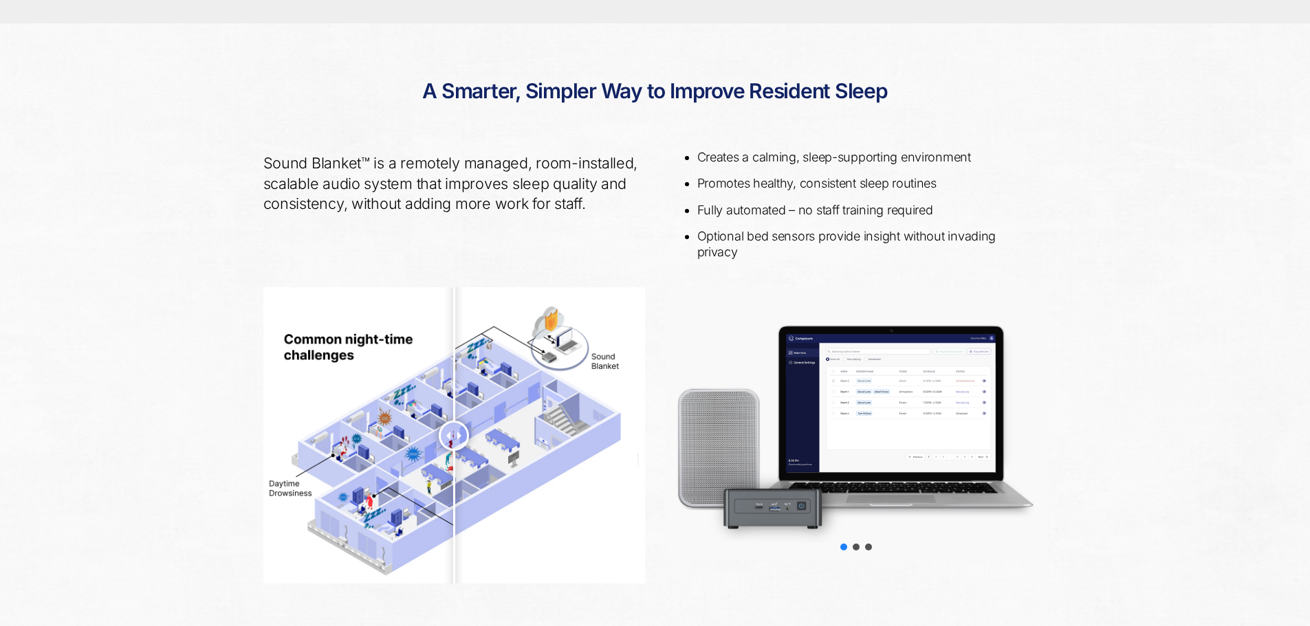
scroll to position [500, 0]
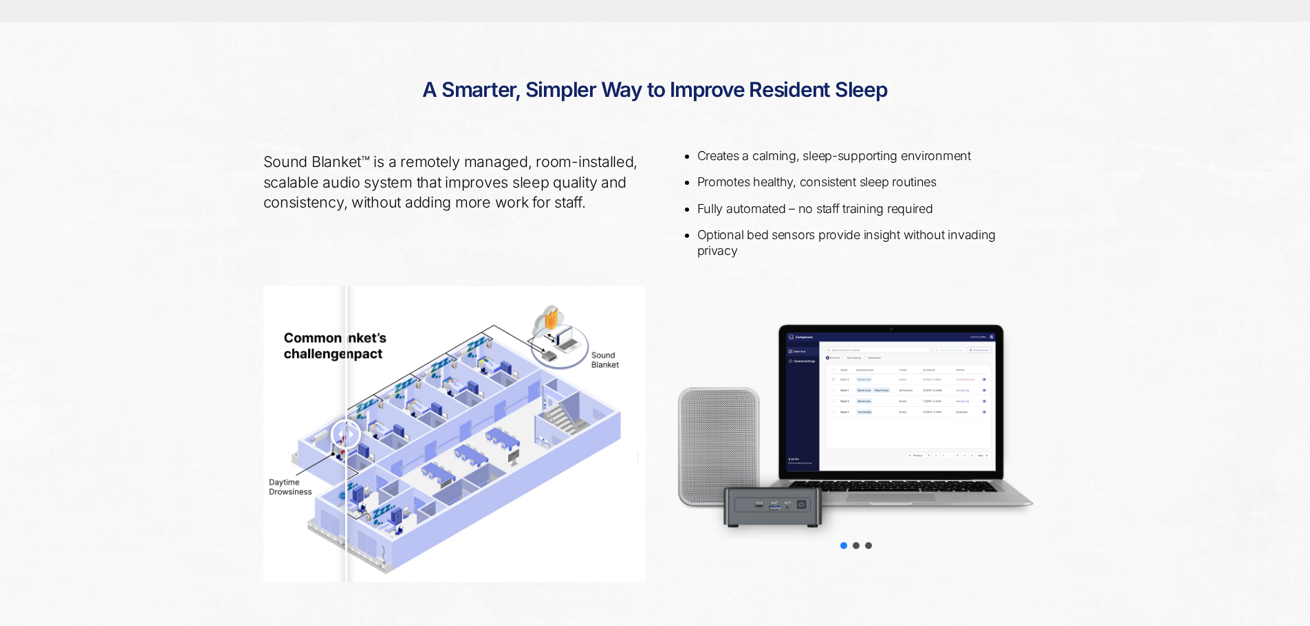
click at [346, 435] on div at bounding box center [346, 434] width 30 height 30
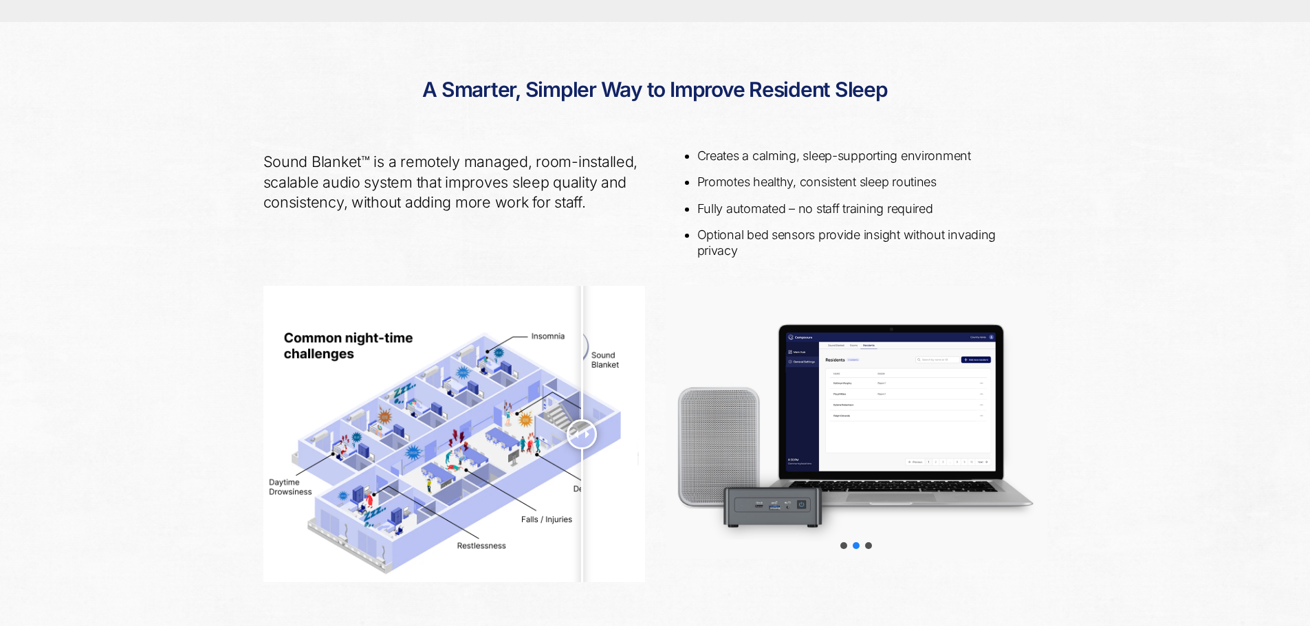
drag, startPoint x: 330, startPoint y: 439, endPoint x: 529, endPoint y: 473, distance: 201.5
click at [566, 450] on div at bounding box center [581, 434] width 30 height 30
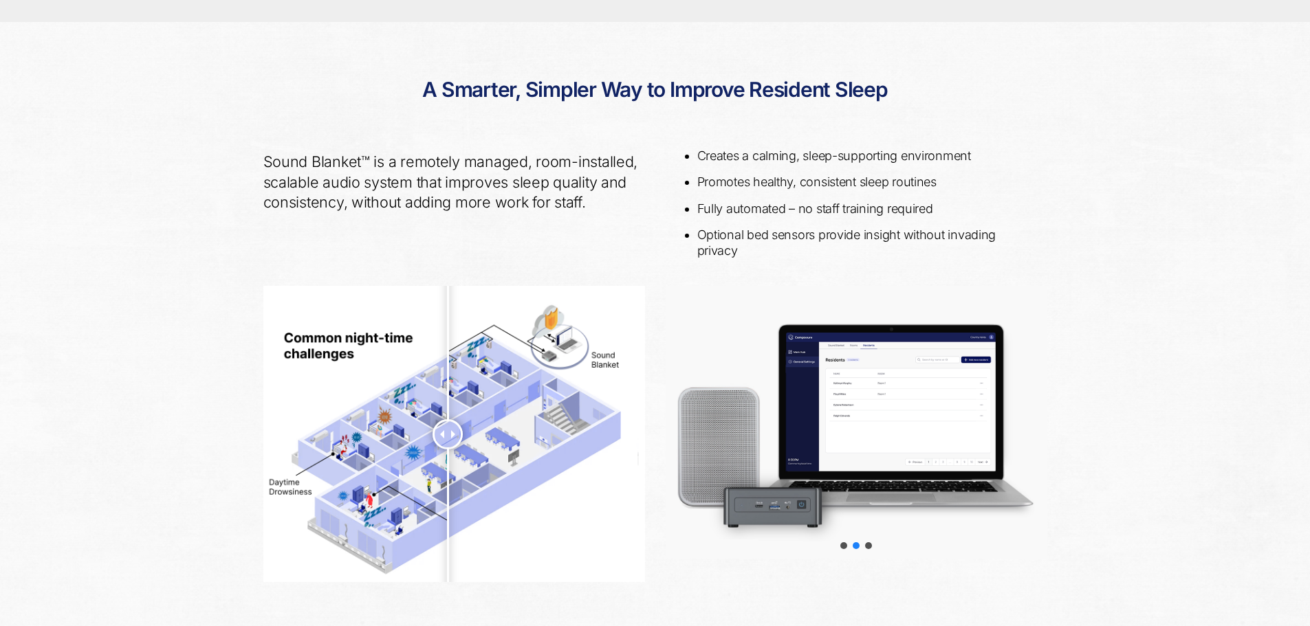
drag, startPoint x: 549, startPoint y: 432, endPoint x: 535, endPoint y: 477, distance: 47.6
click at [463, 450] on div at bounding box center [447, 434] width 30 height 30
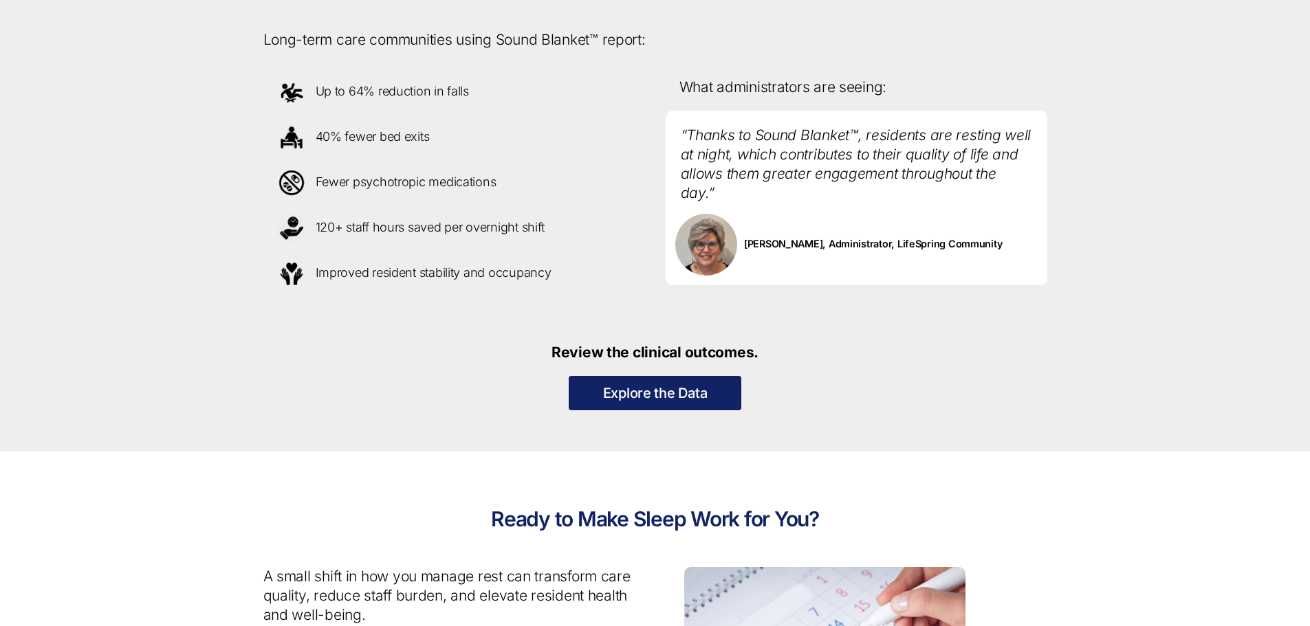
scroll to position [1325, 0]
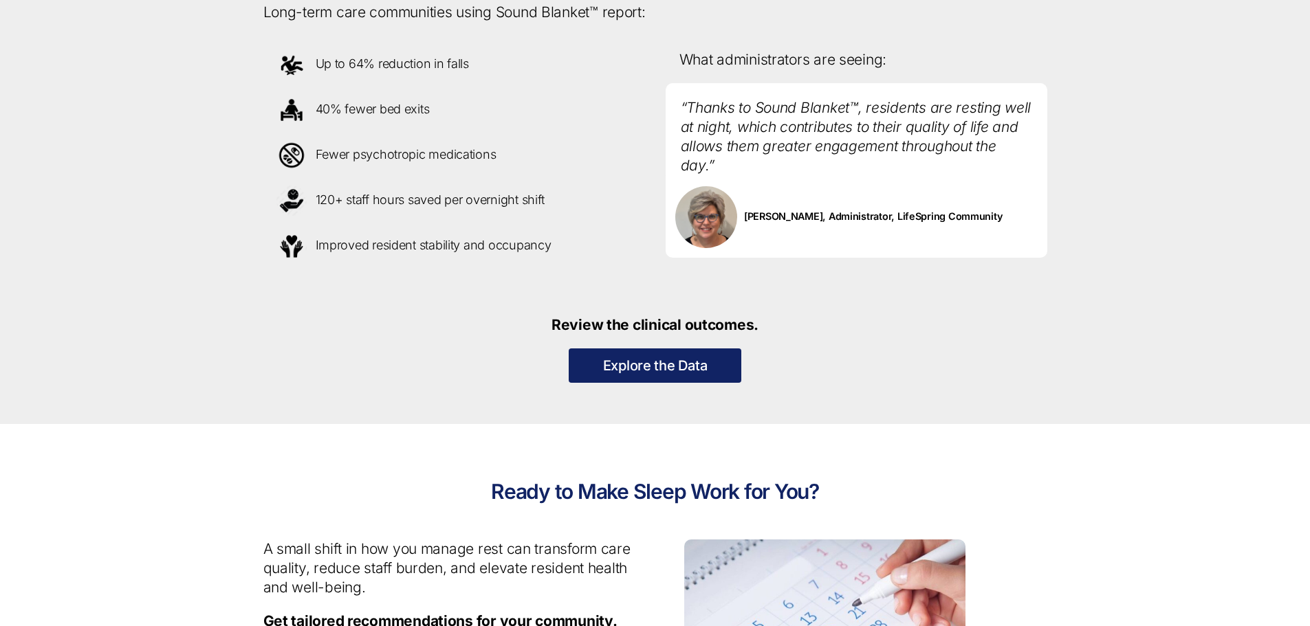
click at [604, 375] on link "Explore the Data" at bounding box center [655, 366] width 173 height 34
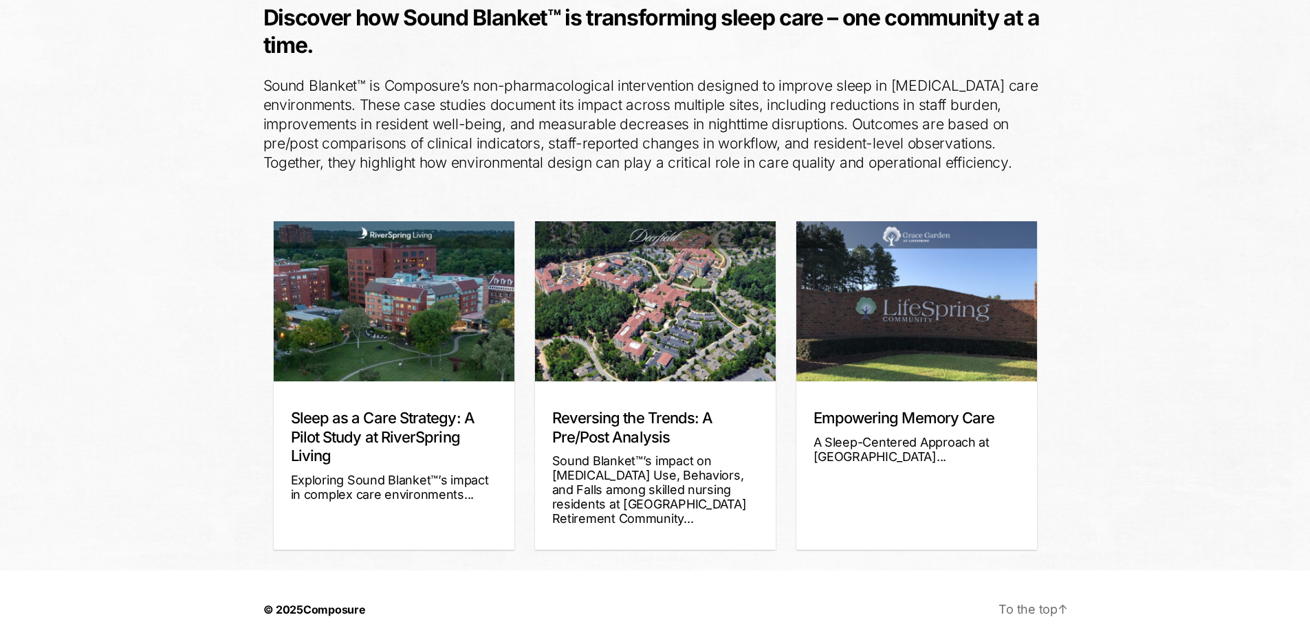
scroll to position [198, 0]
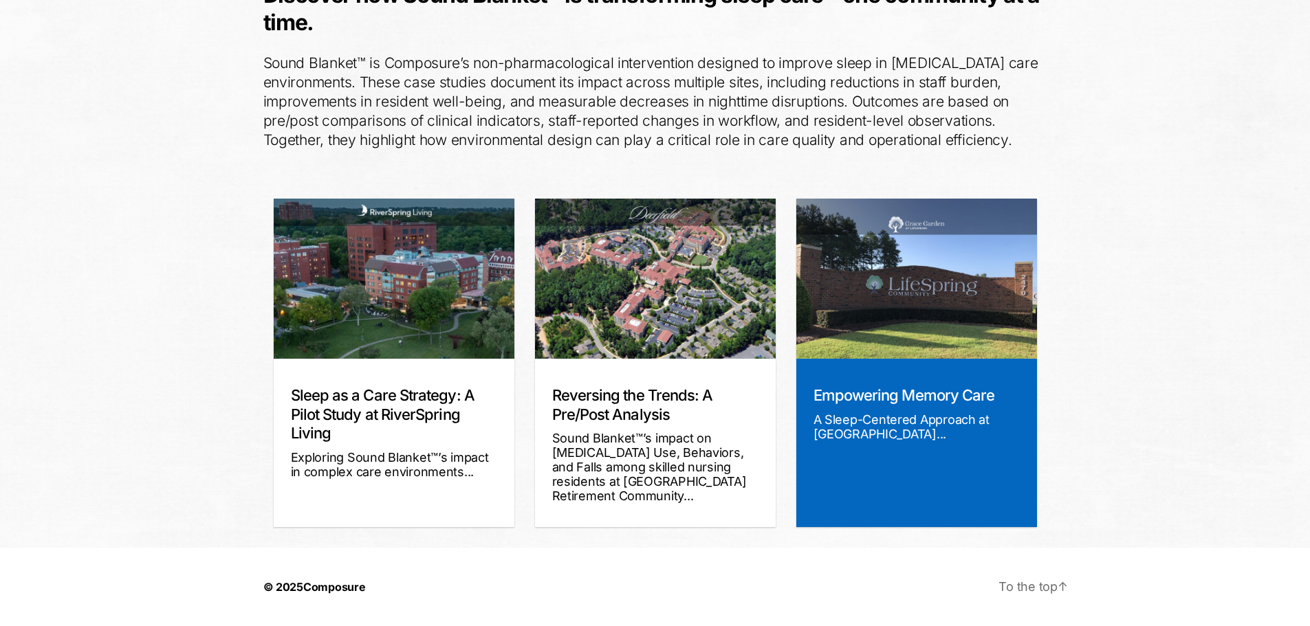
click at [909, 343] on img at bounding box center [916, 279] width 241 height 160
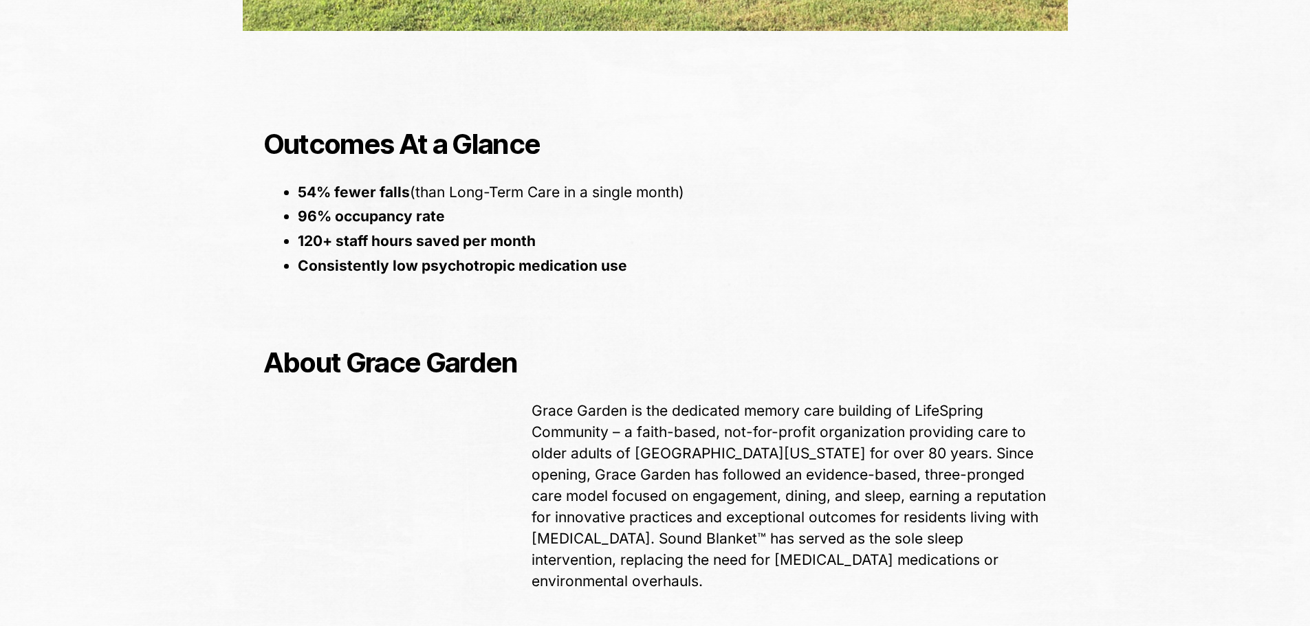
scroll to position [825, 0]
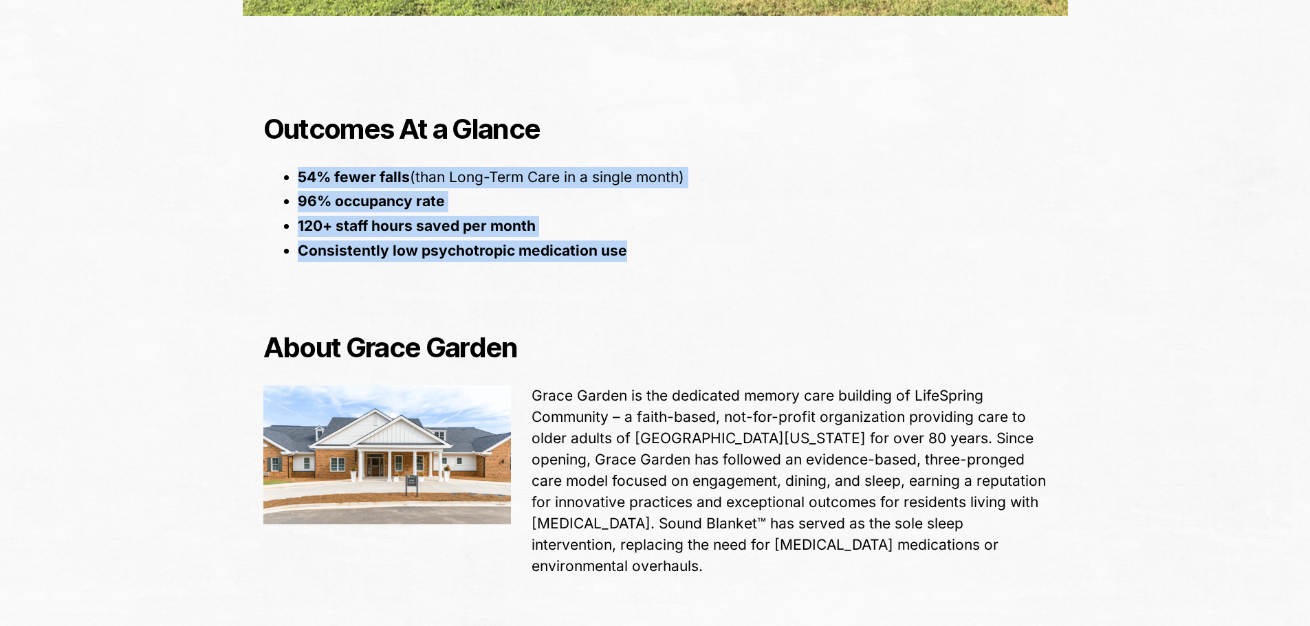
drag, startPoint x: 683, startPoint y: 274, endPoint x: 276, endPoint y: 163, distance: 422.0
click at [276, 163] on div "Outcomes At a Glance 54% fewer falls (than Long-Term Care in a single month) 96…" at bounding box center [655, 180] width 804 height 219
click at [275, 163] on div "Outcomes At a Glance 54% fewer falls (than Long-Term Care in a single month) 96…" at bounding box center [655, 180] width 804 height 219
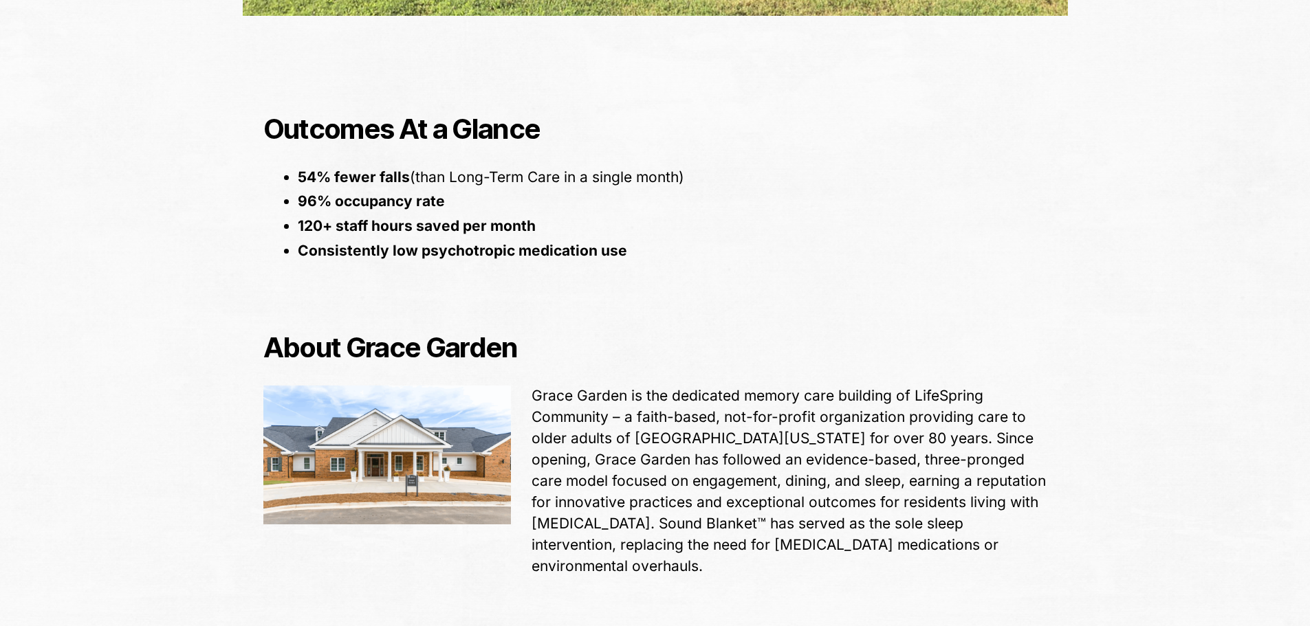
drag, startPoint x: 275, startPoint y: 163, endPoint x: 668, endPoint y: 255, distance: 403.9
click at [668, 255] on div "Outcomes At a Glance 54% fewer falls (than Long-Term Care in a single month) 96…" at bounding box center [655, 180] width 804 height 219
click at [666, 255] on li "Consistently low psychotropic medication use" at bounding box center [672, 251] width 749 height 21
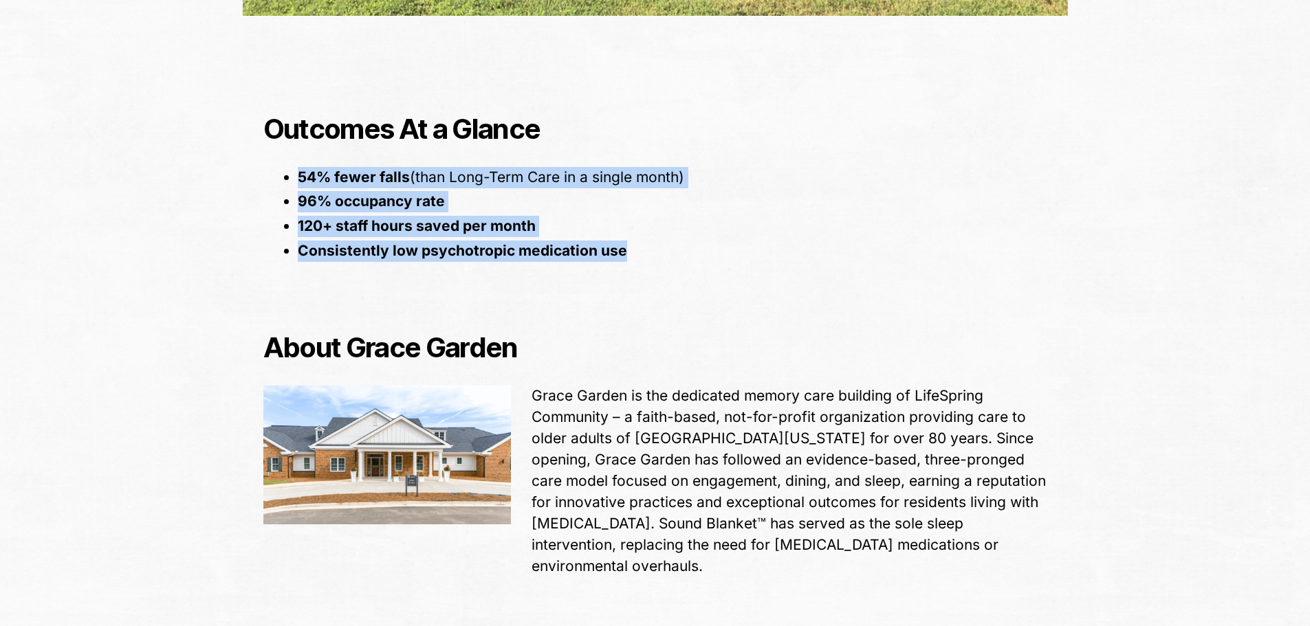
drag, startPoint x: 661, startPoint y: 258, endPoint x: 264, endPoint y: 168, distance: 406.9
click at [264, 168] on div "Outcomes At a Glance 54% fewer falls (than Long-Term Care in a single month) 96…" at bounding box center [655, 180] width 804 height 219
drag, startPoint x: 264, startPoint y: 168, endPoint x: 683, endPoint y: 263, distance: 430.1
click at [683, 263] on div "Outcomes At a Glance 54% fewer falls (than Long-Term Care in a single month) 96…" at bounding box center [655, 180] width 804 height 219
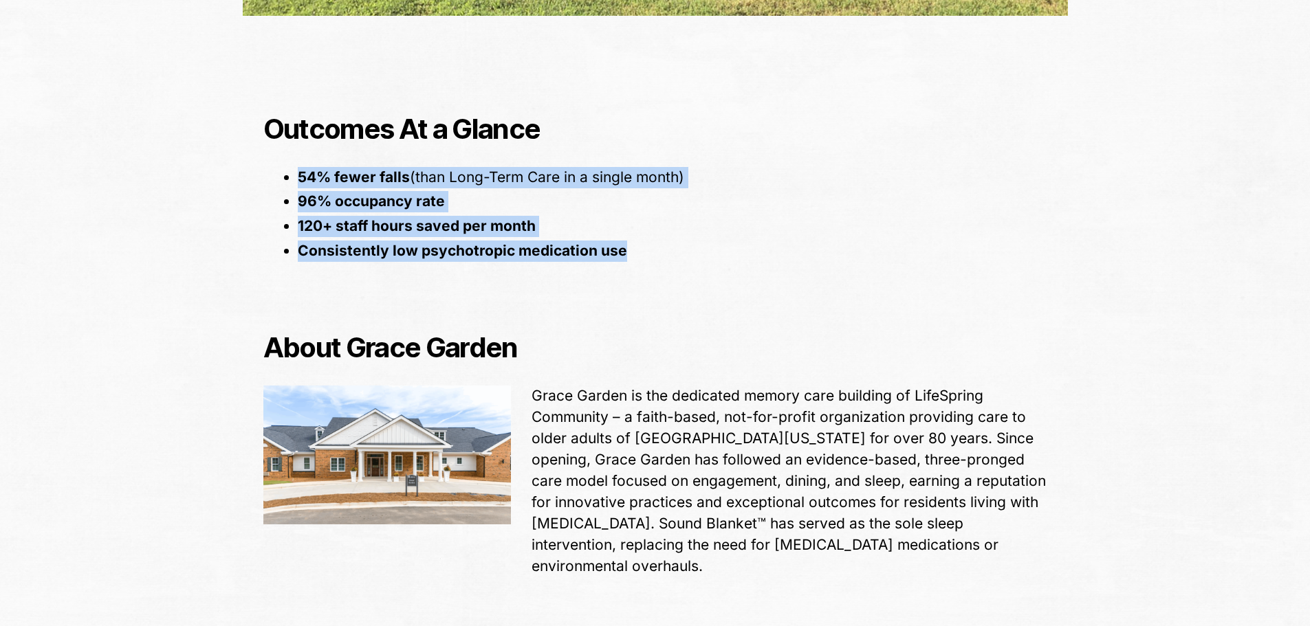
click at [683, 263] on div "Outcomes At a Glance 54% fewer falls (than Long-Term Care in a single month) 96…" at bounding box center [655, 180] width 804 height 219
drag, startPoint x: 683, startPoint y: 263, endPoint x: 328, endPoint y: 194, distance: 362.2
click at [328, 194] on div "Outcomes At a Glance 54% fewer falls (than Long-Term Care in a single month) 96…" at bounding box center [655, 180] width 804 height 219
click at [328, 194] on b "96% occupancy rate" at bounding box center [371, 200] width 147 height 17
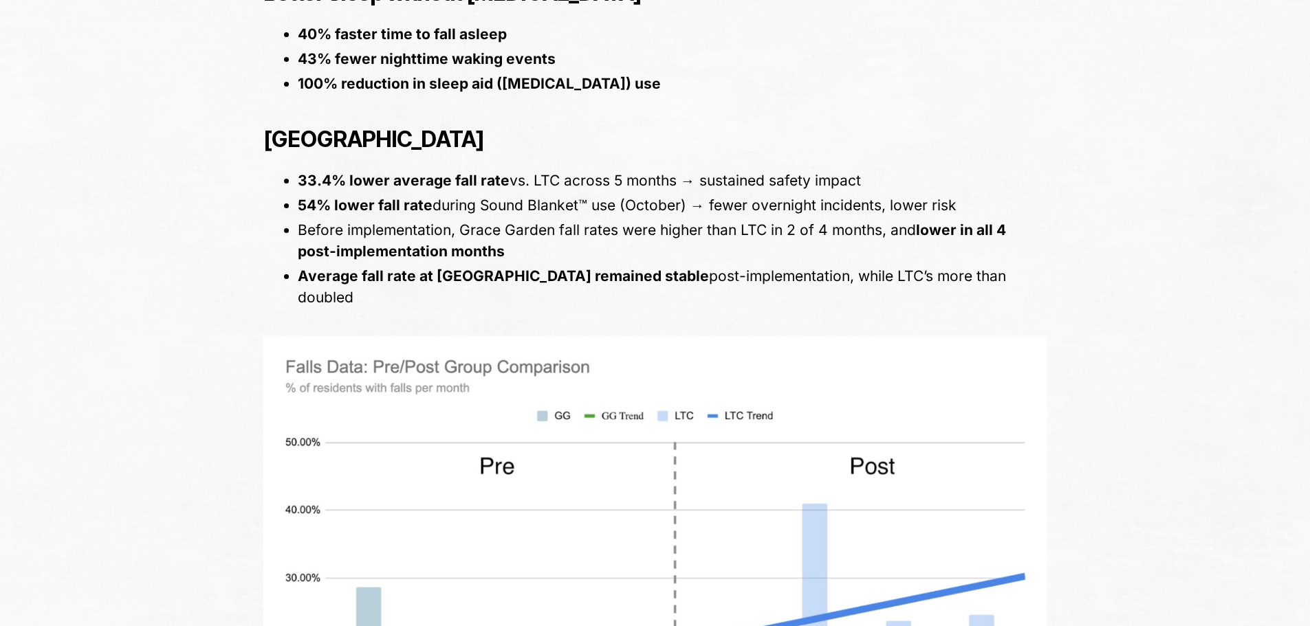
scroll to position [2200, 0]
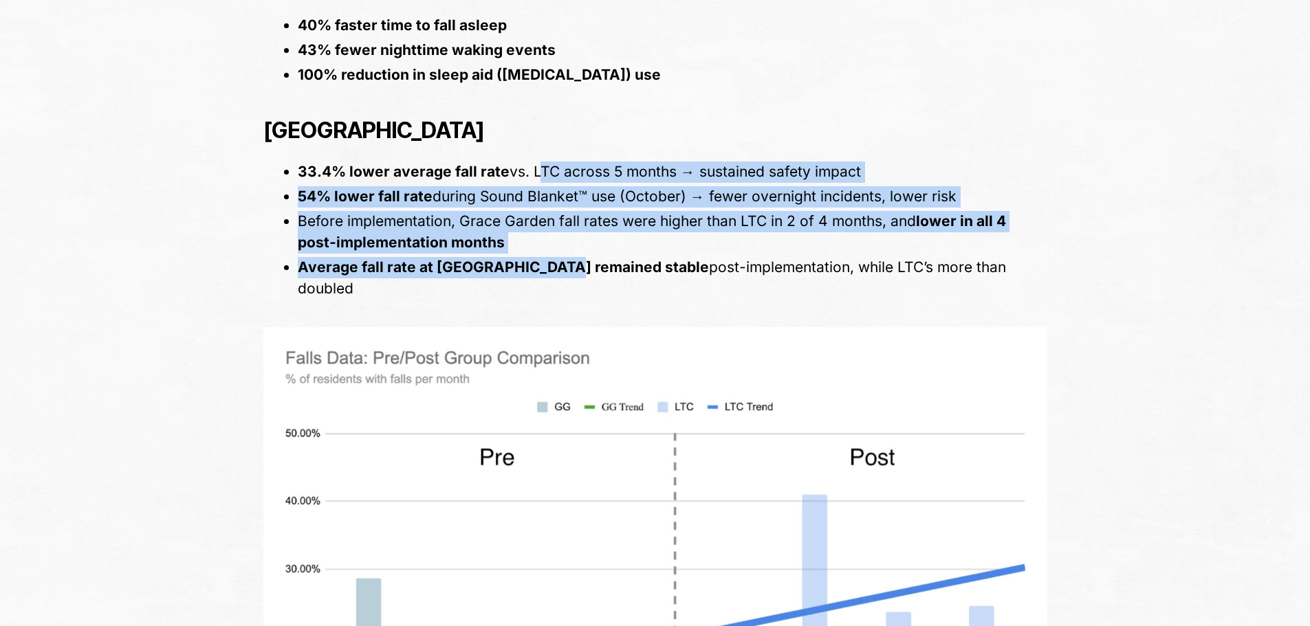
drag, startPoint x: 533, startPoint y: 151, endPoint x: 556, endPoint y: 237, distance: 89.5
click at [556, 237] on ul "33.4% lower average fall rate vs. LTC across 5 months → sustained safety impact…" at bounding box center [665, 231] width 763 height 138
click at [556, 258] on b "Average fall rate at Grace Garden remained stable" at bounding box center [503, 266] width 411 height 17
drag, startPoint x: 556, startPoint y: 237, endPoint x: 552, endPoint y: 153, distance: 84.7
click at [552, 162] on ul "33.4% lower average fall rate vs. LTC across 5 months → sustained safety impact…" at bounding box center [665, 231] width 763 height 138
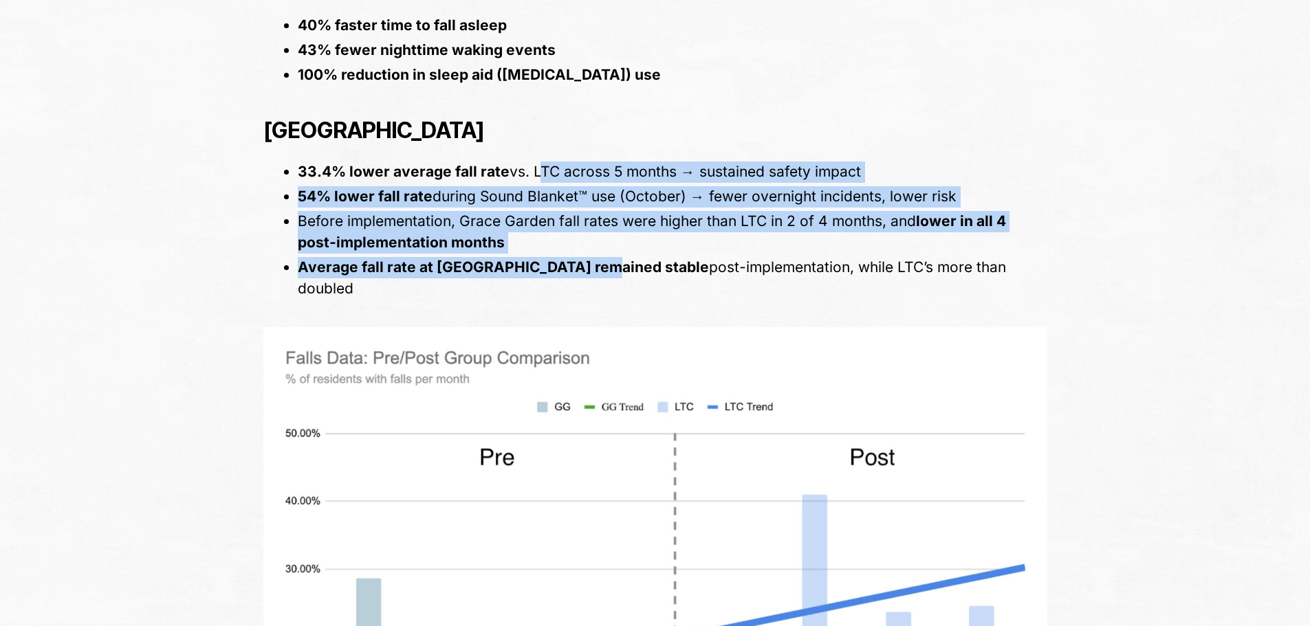
click at [552, 163] on span "vs. LTC across 5 months → sustained safety impact" at bounding box center [684, 171] width 351 height 17
drag, startPoint x: 552, startPoint y: 153, endPoint x: 570, endPoint y: 239, distance: 87.8
click at [570, 239] on ul "33.4% lower average fall rate vs. LTC across 5 months → sustained safety impact…" at bounding box center [665, 231] width 763 height 138
click at [570, 258] on b "Average fall rate at Grace Garden remained stable" at bounding box center [503, 266] width 411 height 17
drag, startPoint x: 570, startPoint y: 239, endPoint x: 575, endPoint y: 159, distance: 79.3
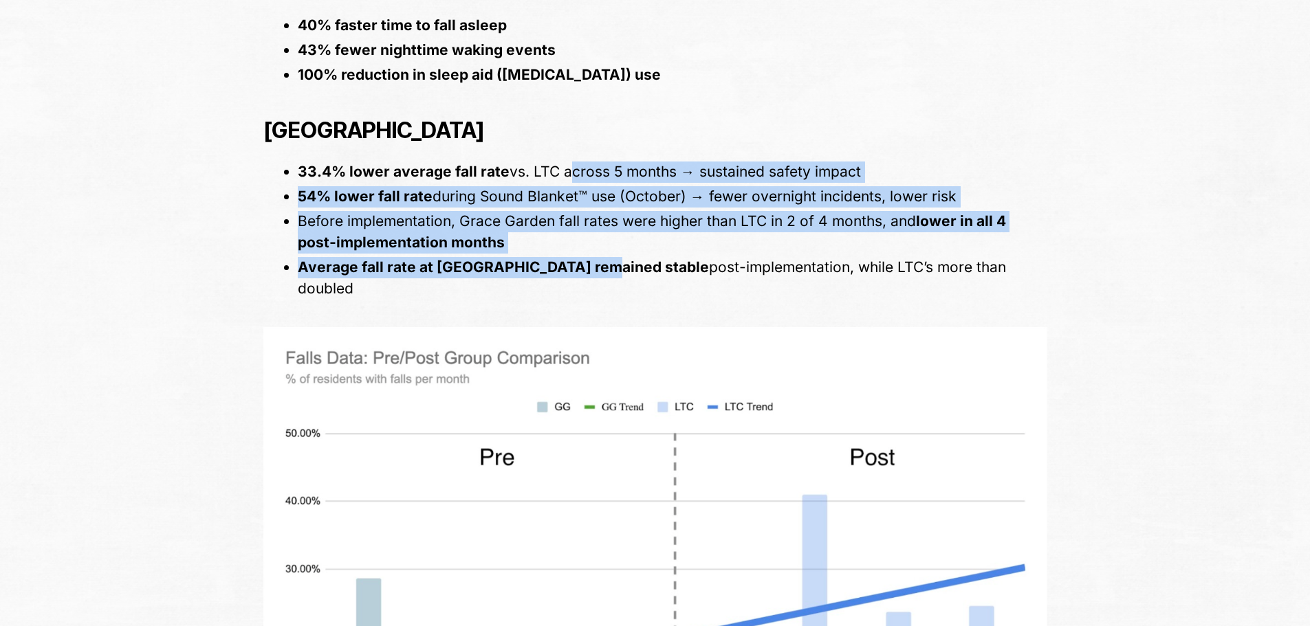
click at [575, 162] on ul "33.4% lower average fall rate vs. LTC across 5 months → sustained safety impact…" at bounding box center [665, 231] width 763 height 138
click at [575, 162] on li "33.4% lower average fall rate vs. LTC across 5 months → sustained safety impact" at bounding box center [672, 172] width 749 height 21
drag, startPoint x: 575, startPoint y: 159, endPoint x: 571, endPoint y: 243, distance: 84.7
click at [571, 243] on ul "33.4% lower average fall rate vs. LTC across 5 months → sustained safety impact…" at bounding box center [665, 231] width 763 height 138
click at [571, 258] on b "Average fall rate at Grace Garden remained stable" at bounding box center [503, 266] width 411 height 17
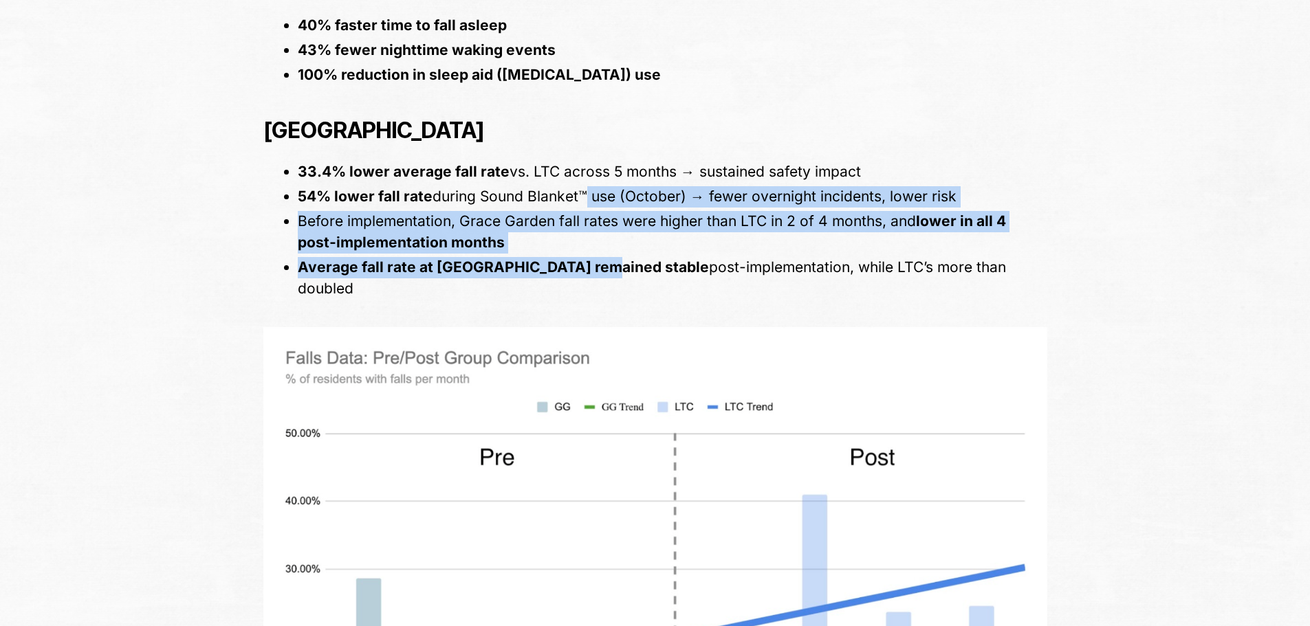
drag, startPoint x: 571, startPoint y: 243, endPoint x: 580, endPoint y: 168, distance: 76.1
click at [580, 168] on ul "33.4% lower average fall rate vs. LTC across 5 months → sustained safety impact…" at bounding box center [665, 231] width 763 height 138
click at [580, 188] on span "during Sound Blanket™ use (October) → fewer overnight incidents, lower risk" at bounding box center [694, 196] width 524 height 17
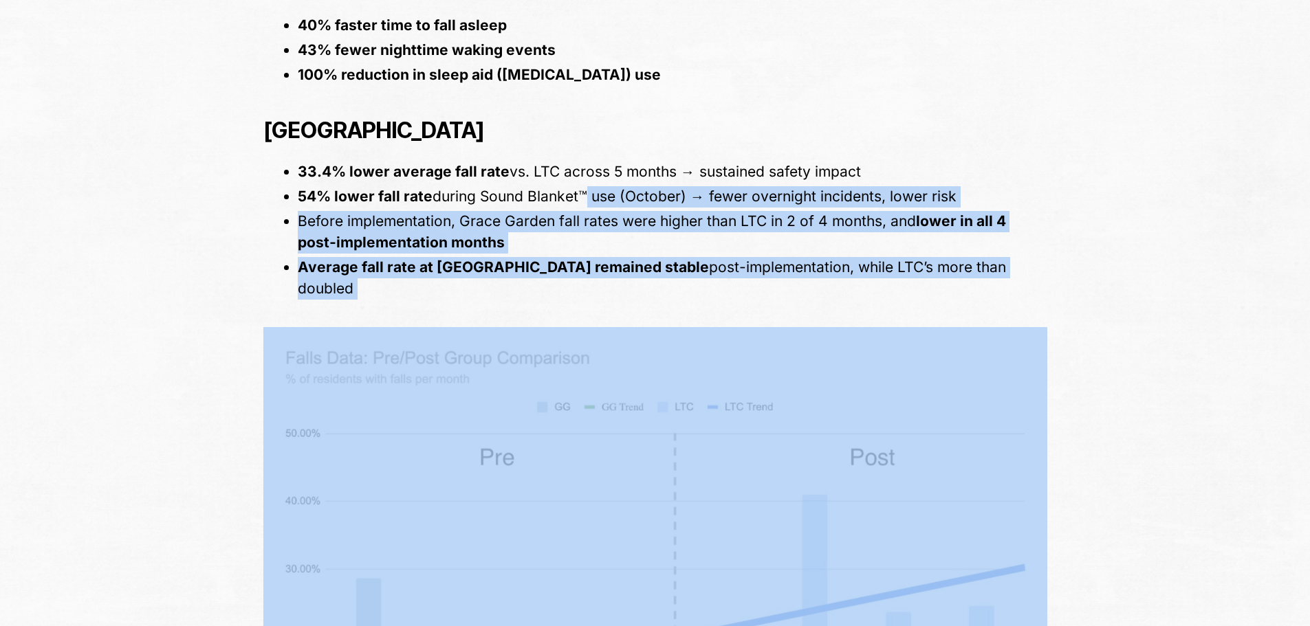
drag, startPoint x: 580, startPoint y: 168, endPoint x: 547, endPoint y: 258, distance: 96.3
drag, startPoint x: 547, startPoint y: 258, endPoint x: 569, endPoint y: 168, distance: 93.2
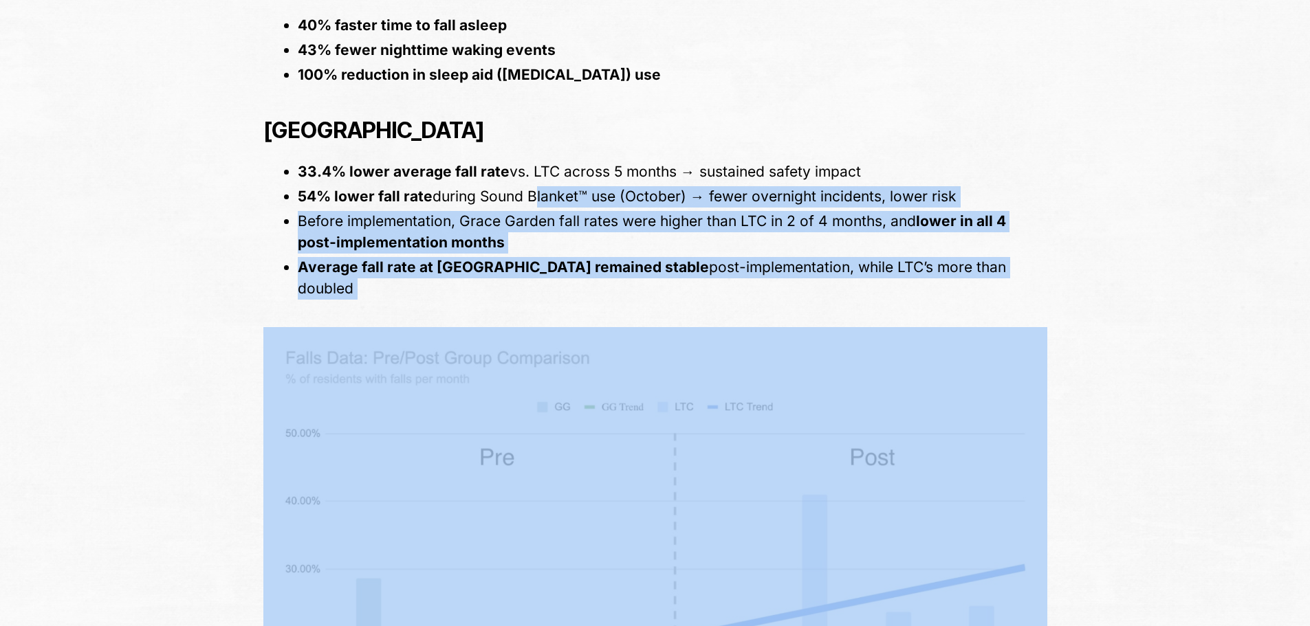
click at [569, 188] on span "during Sound Blanket™ use (October) → fewer overnight incidents, lower risk" at bounding box center [694, 196] width 524 height 17
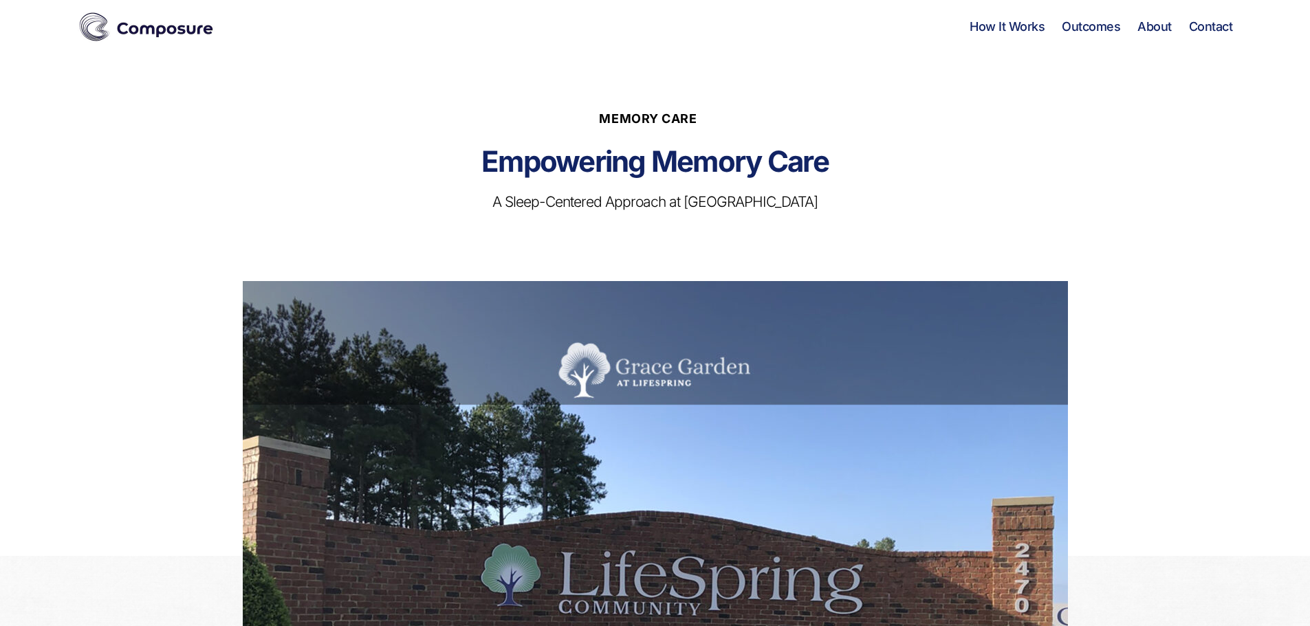
scroll to position [0, 0]
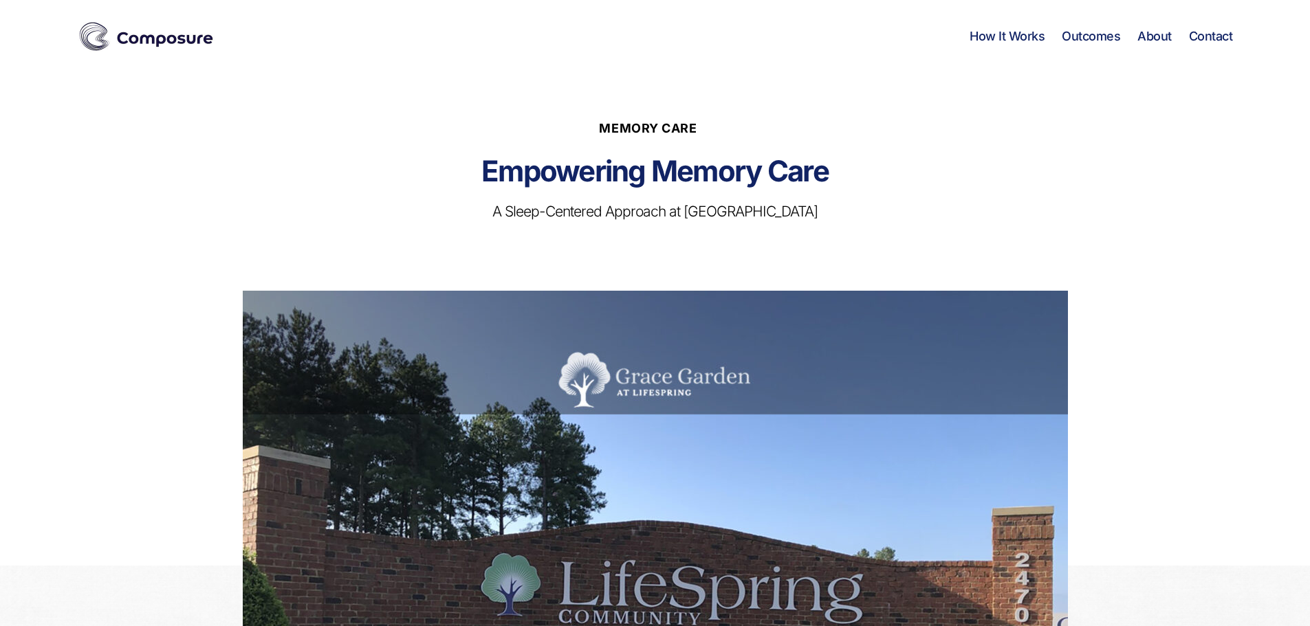
click at [157, 35] on img at bounding box center [146, 36] width 137 height 34
